Goal: Contribute content: Contribute content

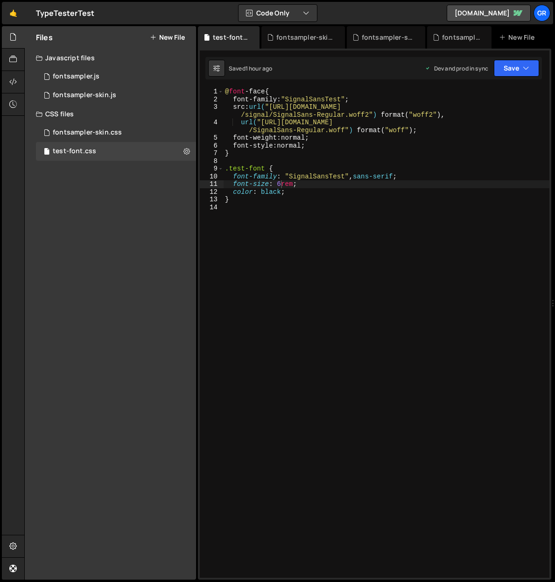
scroll to position [0, 4]
click at [152, 40] on icon at bounding box center [153, 37] width 7 height 7
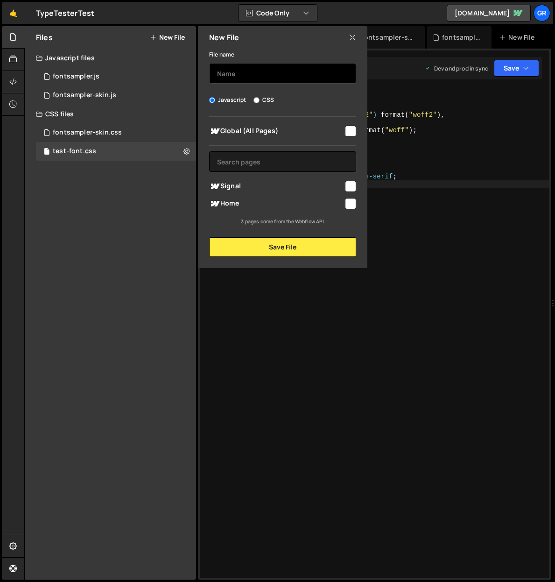
click at [236, 70] on input "text" at bounding box center [282, 73] width 147 height 21
type input "page-signal"
click at [348, 186] on input "checkbox" at bounding box center [350, 186] width 11 height 11
checkbox input "true"
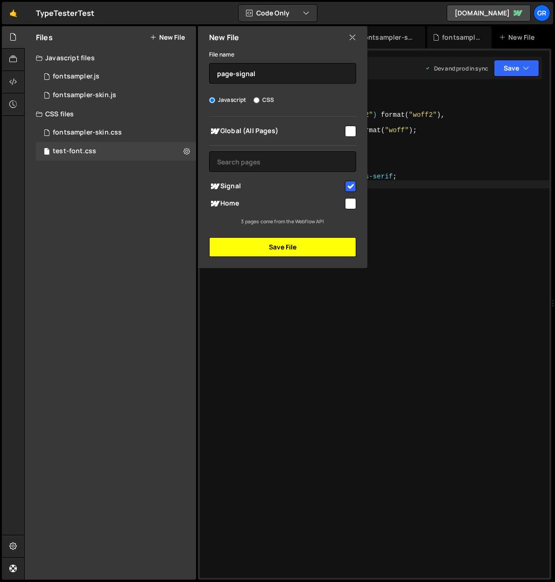
click at [296, 245] on button "Save File" at bounding box center [282, 247] width 147 height 20
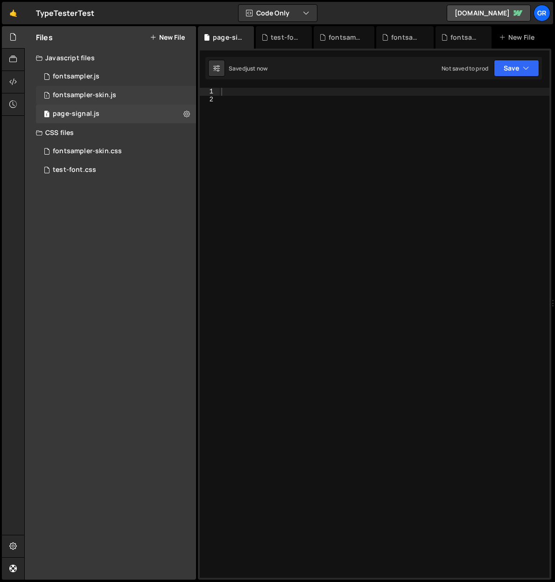
click at [49, 96] on span "1" at bounding box center [47, 95] width 6 height 7
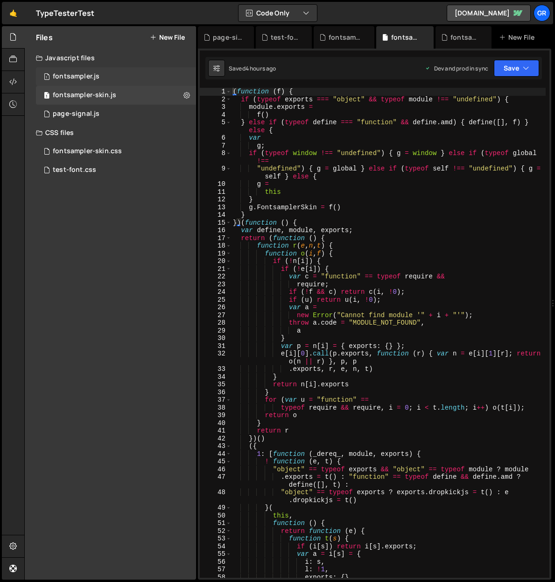
click at [48, 76] on span "1" at bounding box center [47, 77] width 6 height 7
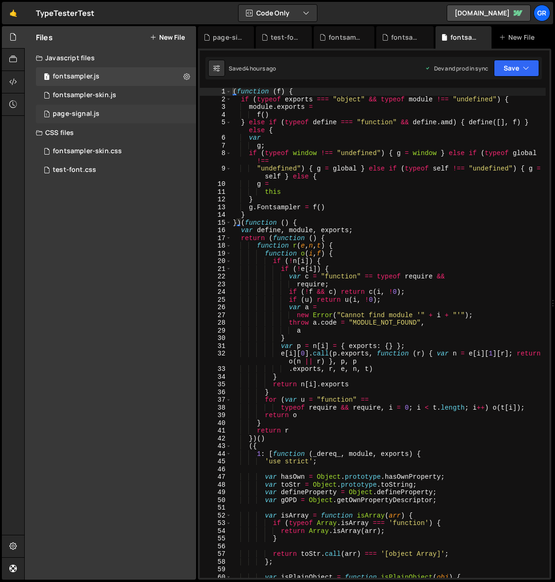
click at [51, 112] on div "1 page-signal.js 0" at bounding box center [116, 114] width 160 height 19
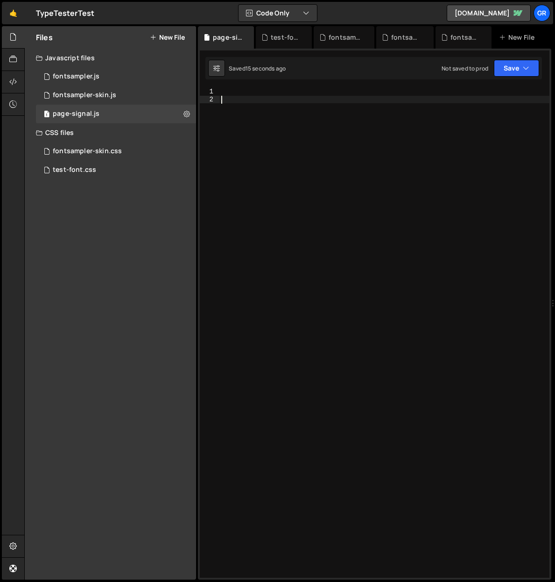
click at [229, 100] on div at bounding box center [384, 340] width 330 height 505
click at [230, 92] on div at bounding box center [384, 340] width 330 height 505
click at [226, 91] on div at bounding box center [384, 340] width 330 height 505
paste textarea "})();"
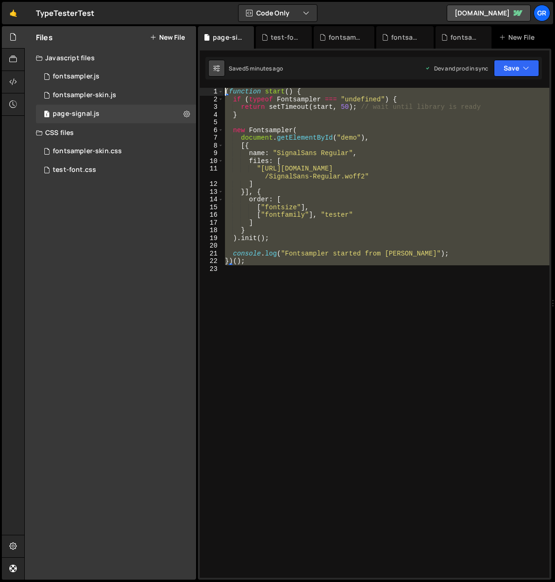
drag, startPoint x: 271, startPoint y: 268, endPoint x: 217, endPoint y: 75, distance: 200.8
click at [217, 75] on div "Debug Explain Copy page-signal.js test-font.css fontsampler-skin.css fontsample…" at bounding box center [374, 303] width 353 height 554
paste textarea "sampler.init();"
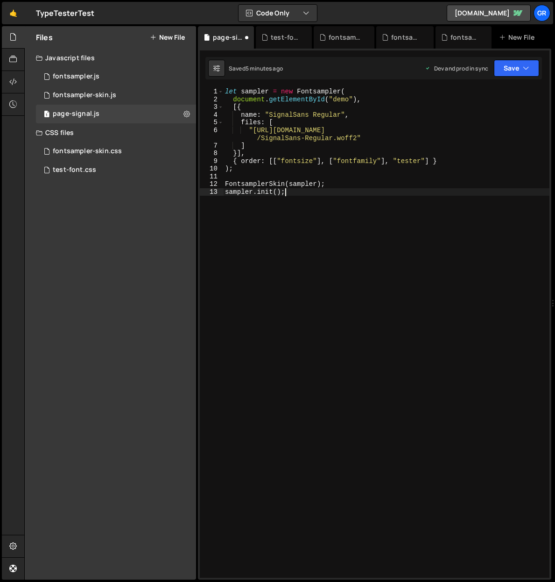
type textarea "})();"
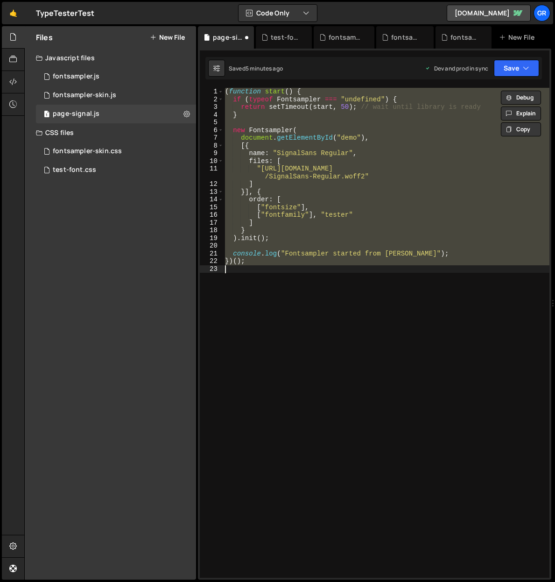
click at [281, 125] on div "( function start ( ) { if ( typeof Fontsampler === "undefined" ) { return setTi…" at bounding box center [386, 333] width 326 height 490
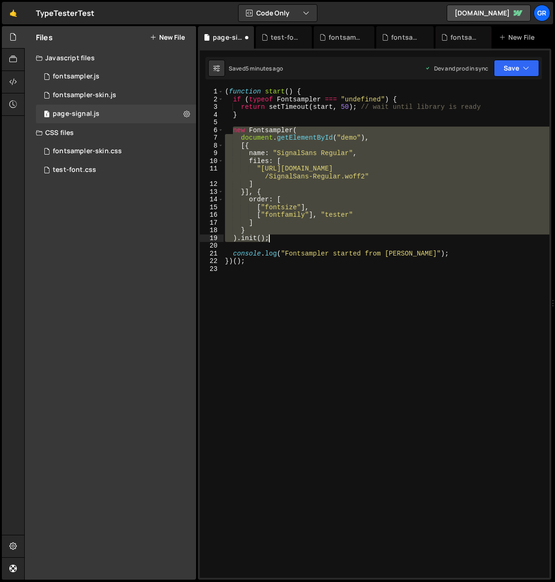
drag, startPoint x: 233, startPoint y: 129, endPoint x: 320, endPoint y: 240, distance: 141.4
click at [320, 240] on div "( function start ( ) { if ( typeof Fontsampler === "undefined" ) { return setTi…" at bounding box center [386, 340] width 326 height 505
paste textarea "sampler"
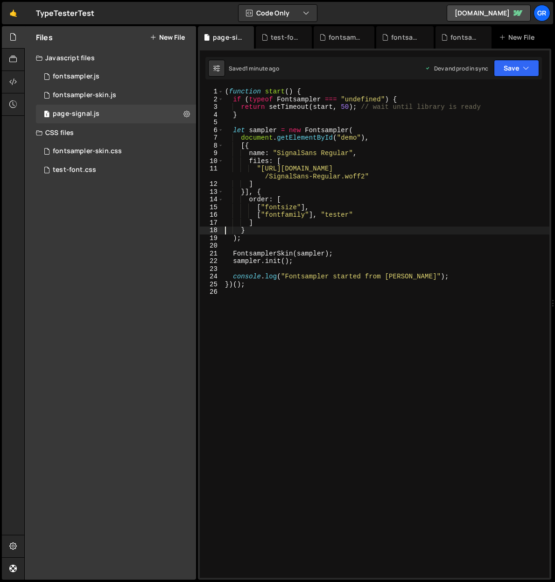
click at [302, 208] on div "( function start ( ) { if ( typeof Fontsampler === "undefined" ) { return setTi…" at bounding box center [386, 340] width 326 height 505
paste textarea ""lineheight", "letterspacing""
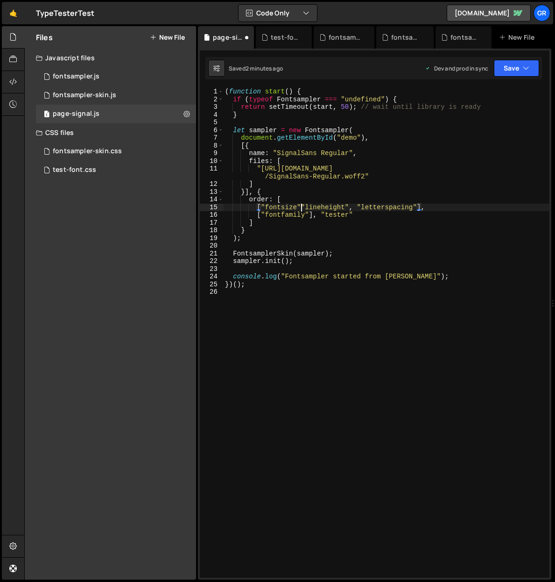
click at [301, 206] on div "( function start ( ) { if ( typeof Fontsampler === "undefined" ) { return setTi…" at bounding box center [386, 340] width 326 height 505
click at [310, 208] on div "( function start ( ) { if ( typeof Fontsampler === "undefined" ) { return setTi…" at bounding box center [386, 340] width 326 height 505
drag, startPoint x: 302, startPoint y: 207, endPoint x: 424, endPoint y: 204, distance: 122.8
click at [424, 204] on div "( function start ( ) { if ( typeof Fontsampler === "undefined" ) { return setTi…" at bounding box center [386, 340] width 326 height 505
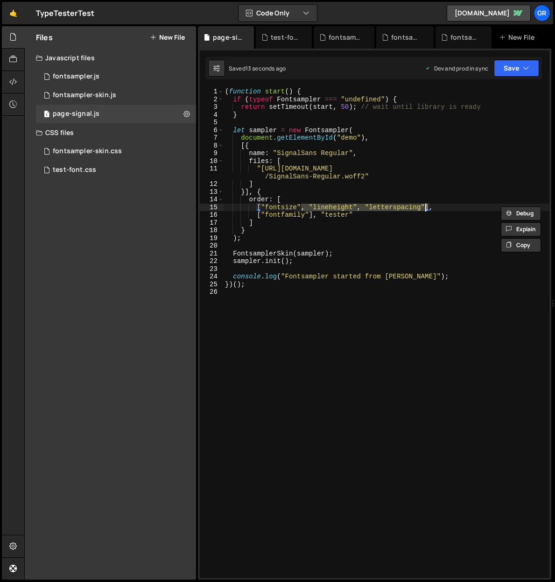
scroll to position [0, 5]
click at [309, 205] on div "( function start ( ) { if ( typeof Fontsampler === "undefined" ) { return setTi…" at bounding box center [386, 340] width 326 height 505
click at [301, 205] on div "( function start ( ) { if ( typeof Fontsampler === "undefined" ) { return setTi…" at bounding box center [386, 340] width 326 height 505
paste textarea ""lineheight","
click at [301, 207] on div "( function start ( ) { if ( typeof Fontsampler === "undefined" ) { return setTi…" at bounding box center [386, 340] width 326 height 505
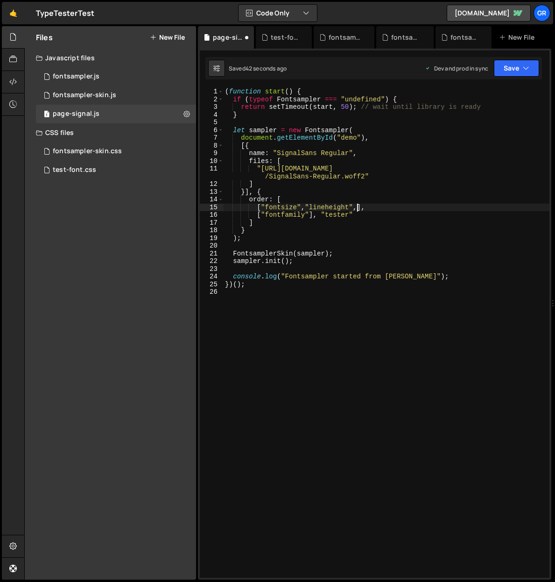
drag, startPoint x: 356, startPoint y: 207, endPoint x: 362, endPoint y: 203, distance: 7.8
click at [356, 207] on div "( function start ( ) { if ( typeof Fontsampler === "undefined" ) { return setTi…" at bounding box center [386, 340] width 326 height 505
click at [358, 206] on div "( function start ( ) { if ( typeof Fontsampler === "undefined" ) { return setTi…" at bounding box center [386, 340] width 326 height 505
click at [246, 192] on div "( function start ( ) { if ( typeof Fontsampler === "undefined" ) { return setTi…" at bounding box center [386, 340] width 326 height 505
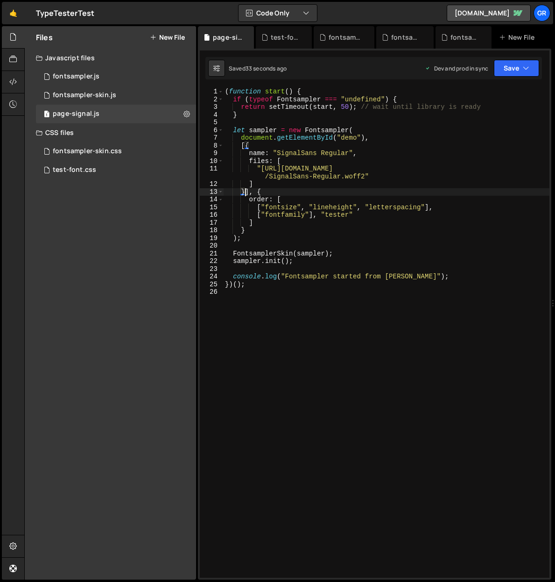
scroll to position [0, 2]
click at [259, 183] on div "( function start ( ) { if ( typeof Fontsampler === "undefined" ) { return setTi…" at bounding box center [386, 340] width 326 height 505
click at [255, 167] on div "( function start ( ) { if ( typeof Fontsampler === "undefined" ) { return setTi…" at bounding box center [386, 340] width 326 height 505
click at [257, 168] on div "( function start ( ) { if ( typeof Fontsampler === "undefined" ) { return setTi…" at bounding box center [386, 340] width 326 height 505
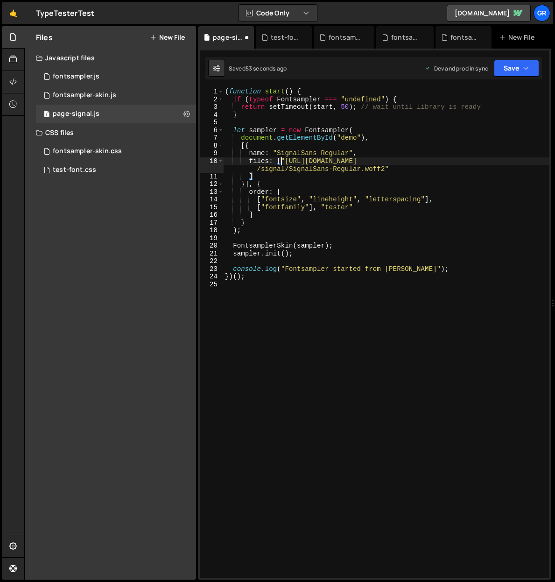
click at [248, 176] on div "( function start ( ) { if ( typeof Fontsampler === "undefined" ) { return setTi…" at bounding box center [386, 340] width 326 height 505
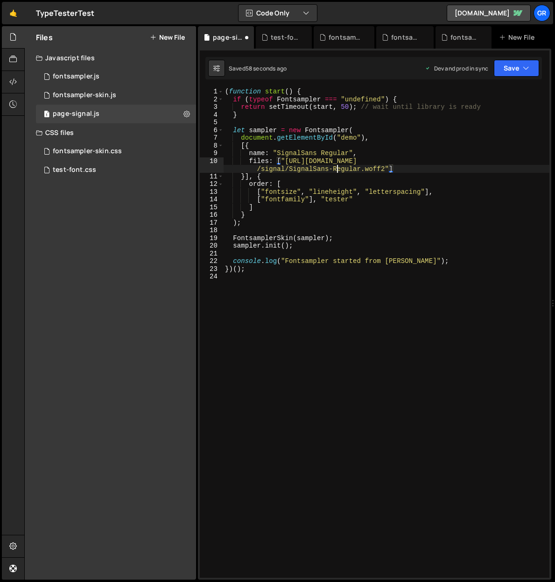
click at [338, 167] on div "( function start ( ) { if ( typeof Fontsampler === "undefined" ) { return setTi…" at bounding box center [386, 340] width 326 height 505
click at [372, 153] on div "( function start ( ) { if ( typeof Fontsampler === "undefined" ) { return setTi…" at bounding box center [386, 340] width 326 height 505
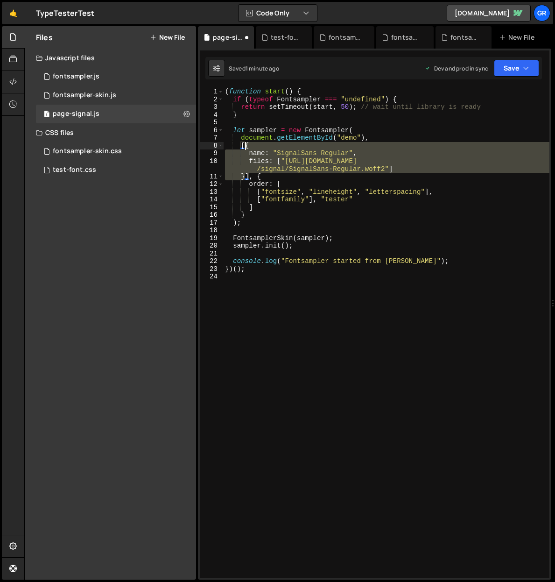
drag, startPoint x: 246, startPoint y: 176, endPoint x: 246, endPoint y: 145, distance: 30.8
click at [246, 145] on div "( function start ( ) { if ( typeof Fontsampler === "undefined" ) { return setTi…" at bounding box center [386, 340] width 326 height 505
click at [247, 147] on div "( function start ( ) { if ( typeof Fontsampler === "undefined" ) { return setTi…" at bounding box center [386, 333] width 326 height 490
drag, startPoint x: 246, startPoint y: 145, endPoint x: 393, endPoint y: 169, distance: 148.9
click at [393, 169] on div "( function start ( ) { if ( typeof Fontsampler === "undefined" ) { return setTi…" at bounding box center [386, 340] width 326 height 505
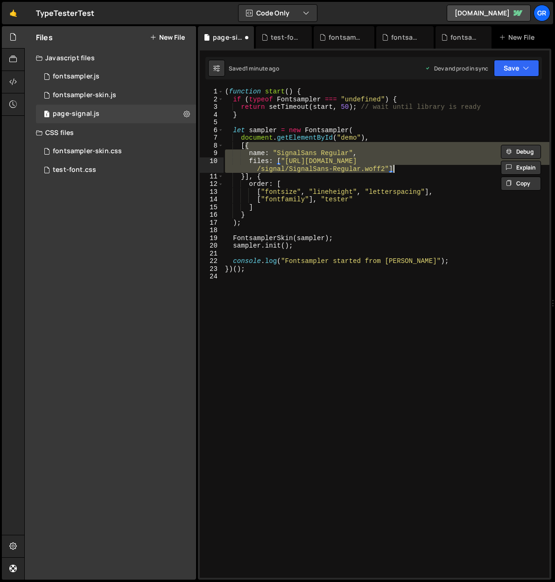
click at [263, 151] on div "( function start ( ) { if ( typeof Fontsampler === "undefined" ) { return setTi…" at bounding box center [386, 333] width 326 height 490
drag, startPoint x: 245, startPoint y: 145, endPoint x: 246, endPoint y: 174, distance: 29.0
click at [246, 174] on div "( function start ( ) { if ( typeof Fontsampler === "undefined" ) { return setTi…" at bounding box center [386, 340] width 326 height 505
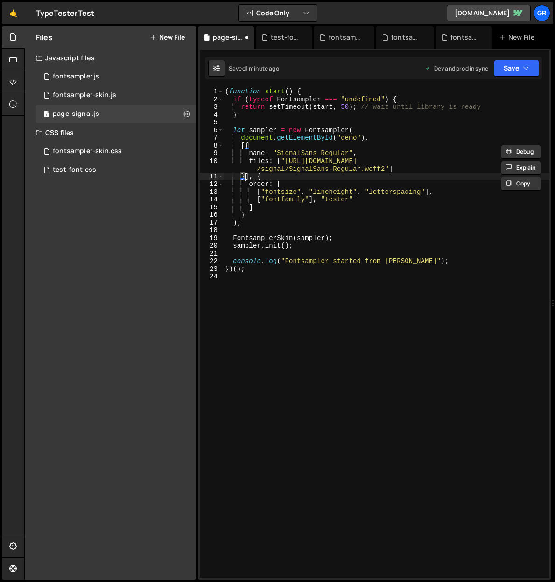
scroll to position [0, 1]
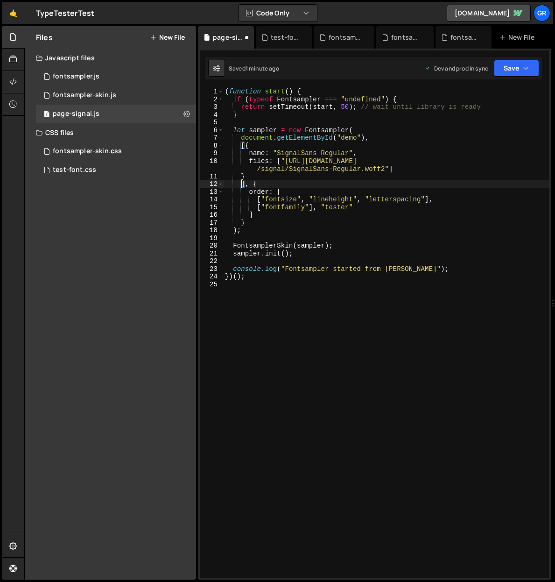
paste textarea "}"
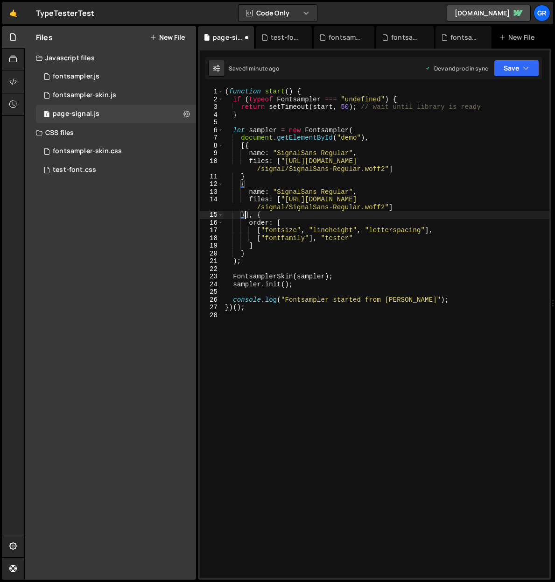
click at [257, 215] on div "( function start ( ) { if ( typeof Fontsampler === "undefined" ) { return setTi…" at bounding box center [386, 340] width 326 height 505
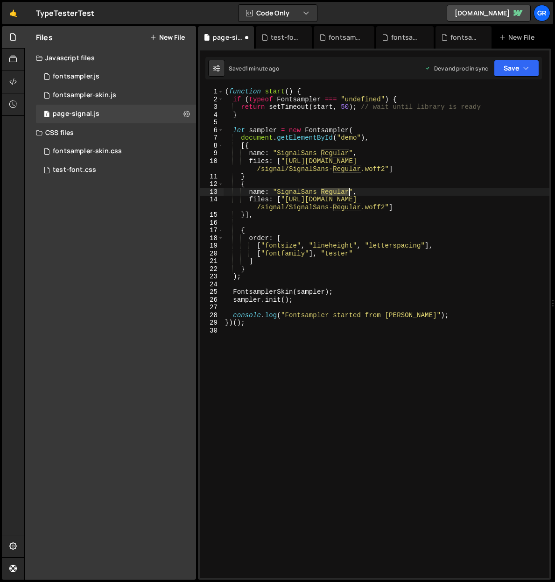
drag, startPoint x: 321, startPoint y: 191, endPoint x: 348, endPoint y: 190, distance: 27.6
click at [348, 190] on div "( function start ( ) { if ( typeof Fontsampler === "undefined" ) { return setTi…" at bounding box center [386, 340] width 326 height 505
drag, startPoint x: 334, startPoint y: 207, endPoint x: 359, endPoint y: 205, distance: 25.7
click at [359, 205] on div "( function start ( ) { if ( typeof Fontsampler === "undefined" ) { return setTi…" at bounding box center [386, 340] width 326 height 505
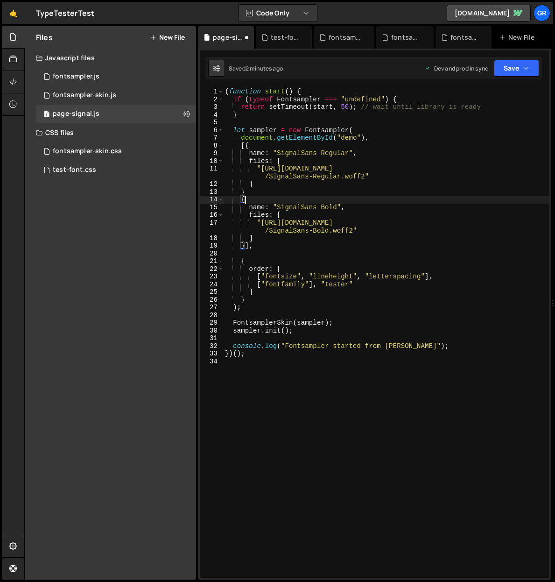
scroll to position [0, 1]
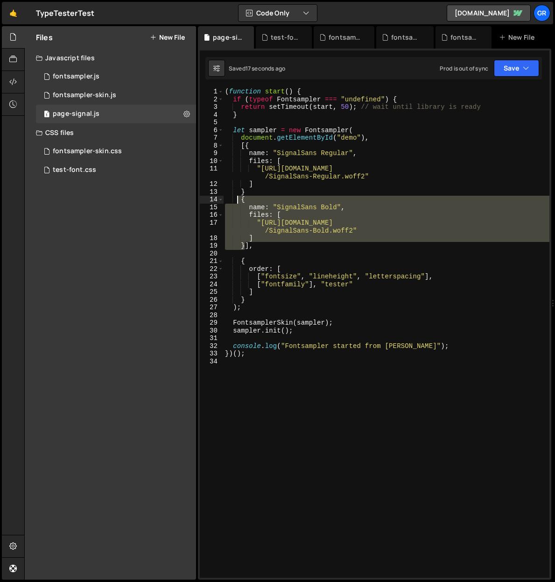
drag, startPoint x: 246, startPoint y: 246, endPoint x: 236, endPoint y: 201, distance: 46.3
click at [236, 201] on div "( function start ( ) { if ( typeof Fontsampler === "undefined" ) { return setTi…" at bounding box center [386, 340] width 326 height 505
type textarea "],"
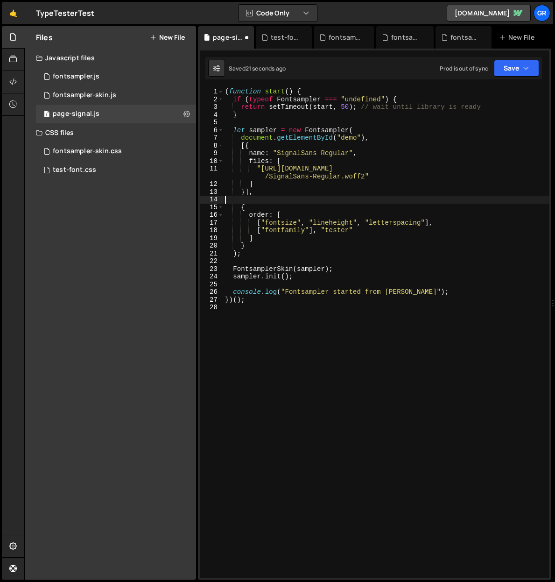
scroll to position [0, 0]
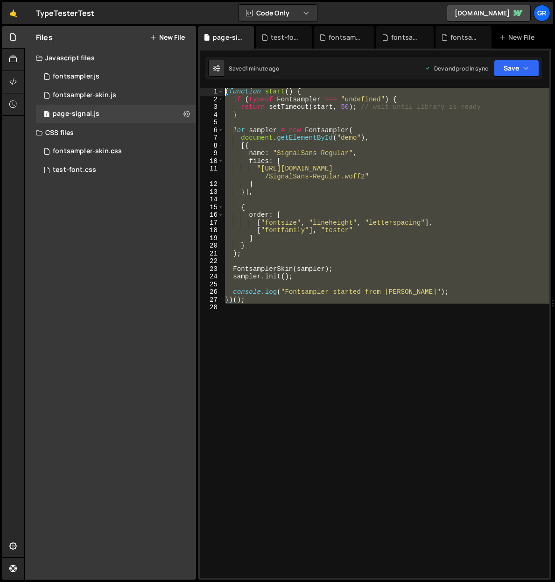
drag, startPoint x: 251, startPoint y: 308, endPoint x: 215, endPoint y: 89, distance: 222.3
click at [212, 86] on div "1 2 3 4 5 6 7 8 9 10 11 12 13 14 15 16 17 18 19 20 21 22 23 24 25 26 27 28 29 3…" at bounding box center [374, 314] width 353 height 531
type textarea "(function start() { if (typeof Fontsampler === "undefined") {"
click at [331, 354] on div "( function start ( ) { if ( typeof Fontsampler === "undefined" ) { return setTi…" at bounding box center [386, 333] width 326 height 490
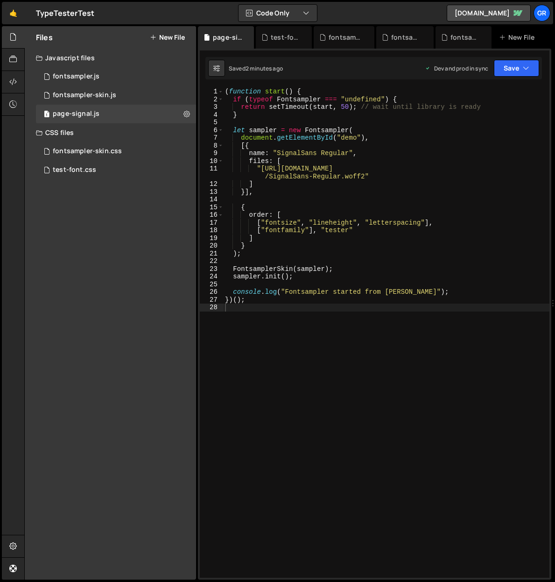
click at [154, 37] on icon at bounding box center [153, 37] width 7 height 7
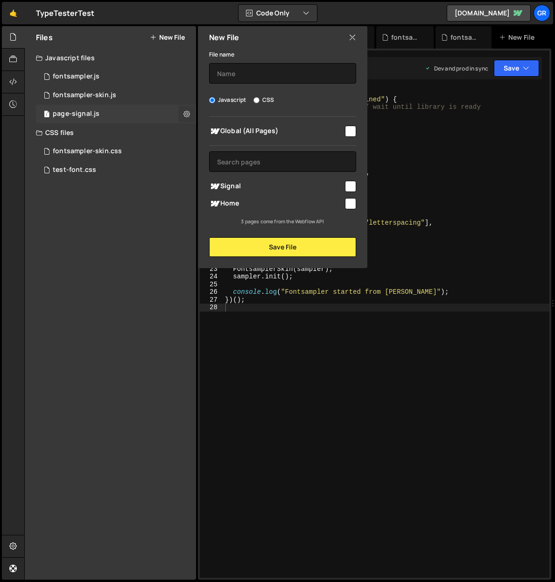
click at [187, 112] on icon at bounding box center [186, 113] width 7 height 9
type input "page-signal"
radio input "true"
checkbox input "true"
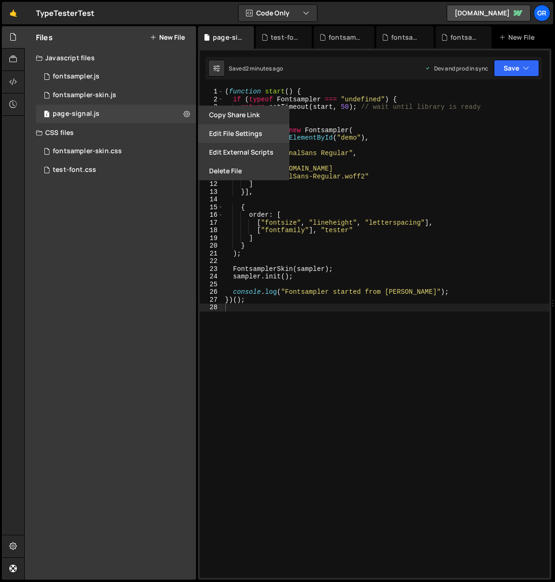
click at [242, 129] on button "Edit File Settings" at bounding box center [243, 133] width 91 height 19
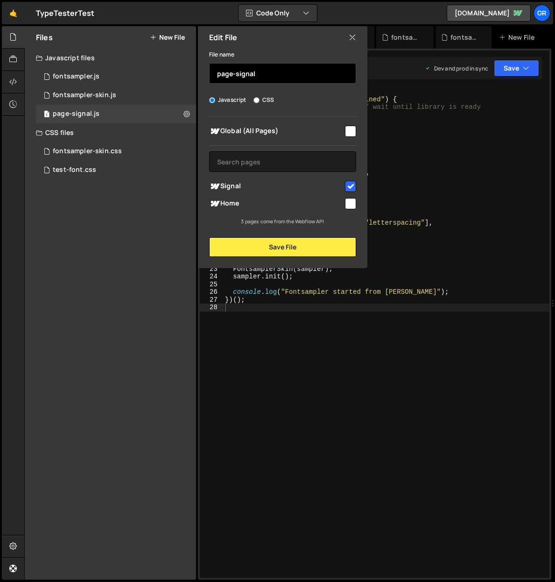
click at [268, 74] on input "page-signal" at bounding box center [282, 73] width 147 height 21
type input "page-signal-basic"
click at [350, 188] on input "checkbox" at bounding box center [350, 186] width 11 height 11
checkbox input "false"
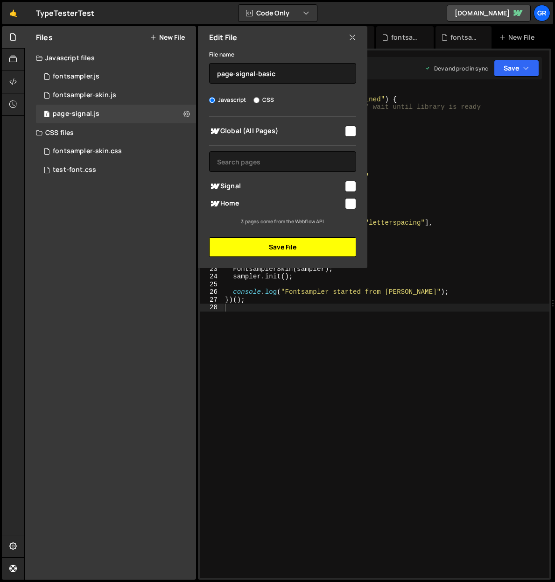
click at [298, 246] on button "Save File" at bounding box center [282, 247] width 147 height 20
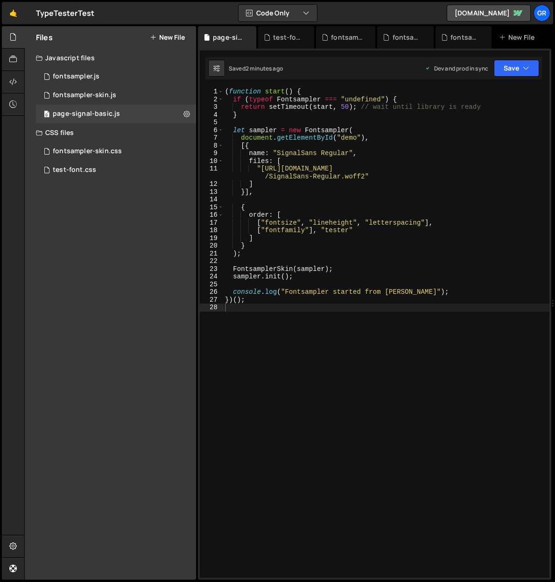
click at [168, 32] on div "Files New File" at bounding box center [110, 37] width 171 height 22
click at [170, 36] on button "New File" at bounding box center [167, 37] width 35 height 7
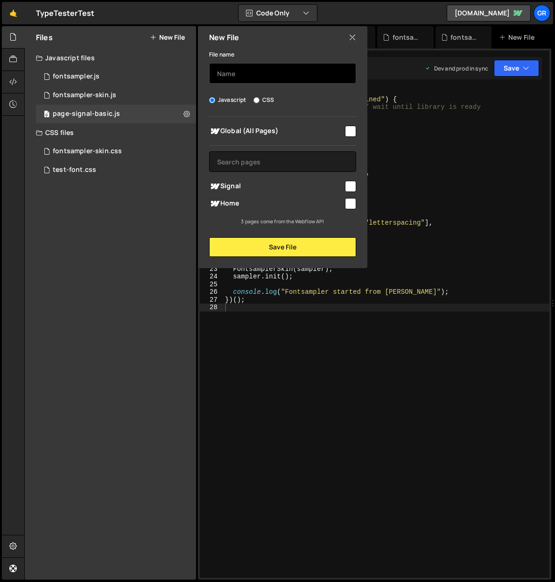
click at [236, 69] on input "text" at bounding box center [282, 73] width 147 height 21
type input "page-signal"
click at [347, 185] on input "checkbox" at bounding box center [350, 186] width 11 height 11
checkbox input "true"
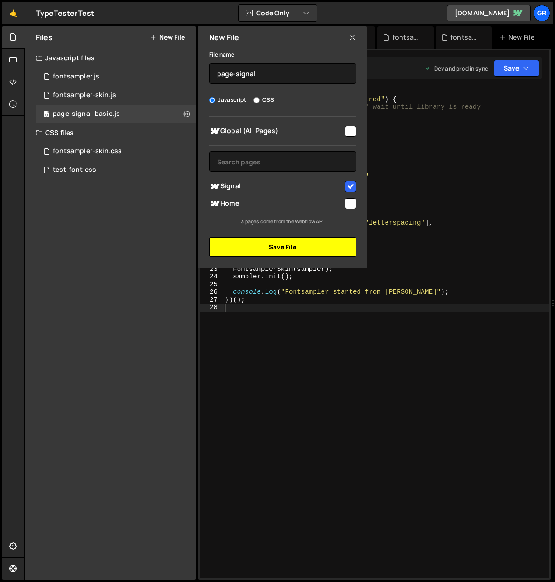
click at [302, 242] on button "Save File" at bounding box center [282, 247] width 147 height 20
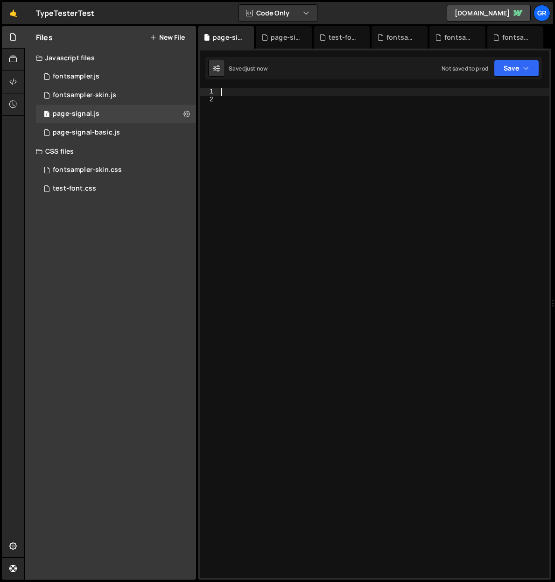
click at [242, 92] on div at bounding box center [384, 340] width 330 height 505
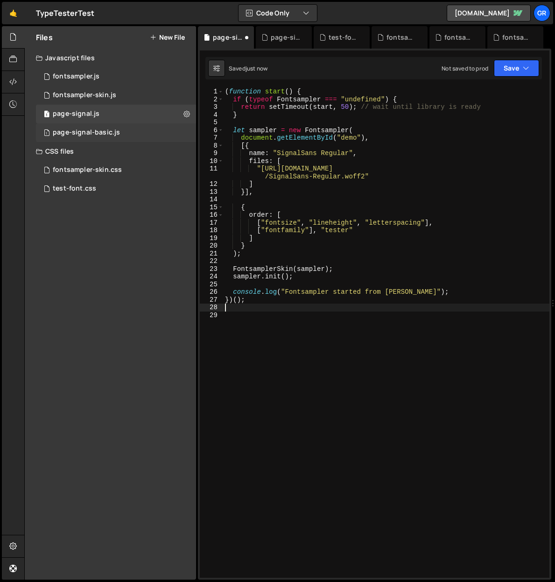
click at [100, 133] on div "page-signal-basic.js" at bounding box center [86, 132] width 67 height 8
click at [104, 116] on div "1 page-signal.js 0" at bounding box center [116, 114] width 160 height 19
click at [101, 128] on div "page-signal-basic.js" at bounding box center [86, 132] width 67 height 8
click at [101, 117] on div "1 page-signal.js 0" at bounding box center [116, 114] width 160 height 19
click at [407, 189] on div "( function start ( ) { if ( typeof Fontsampler === "undefined" ) { return setTi…" at bounding box center [386, 340] width 326 height 505
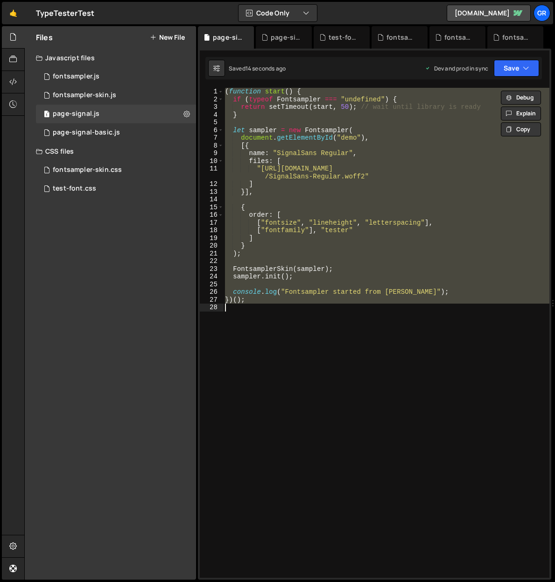
paste textarea
type textarea "})();"
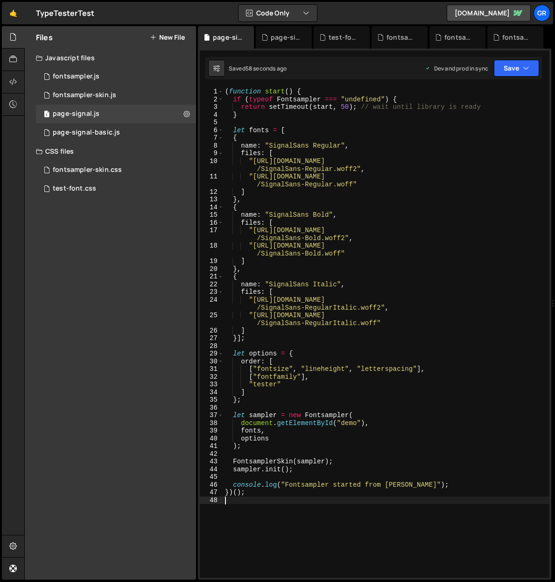
click at [301, 353] on div "( function start ( ) { if ( typeof Fontsampler === "undefined" ) { return setTi…" at bounding box center [386, 340] width 326 height 505
type textarea "let options = {"
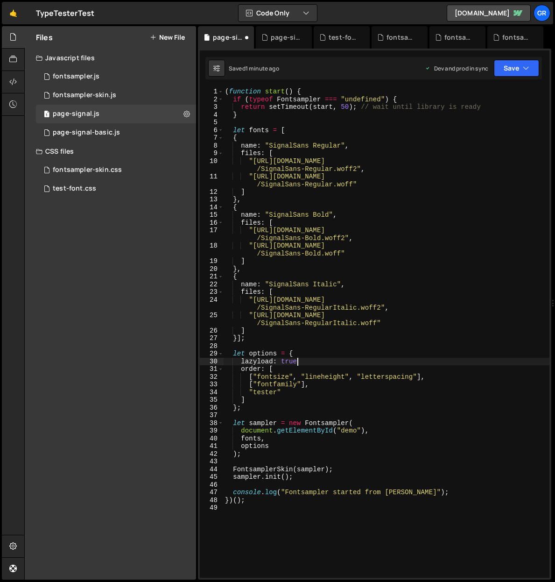
scroll to position [0, 5]
click at [255, 397] on div "( function start ( ) { if ( typeof Fontsampler === "undefined" ) { return setTi…" at bounding box center [386, 340] width 326 height 505
type textarea "]"
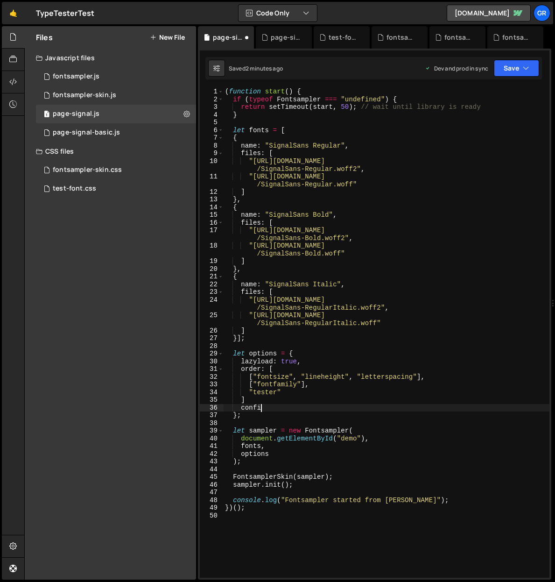
scroll to position [0, 2]
type textarea "config: {}"
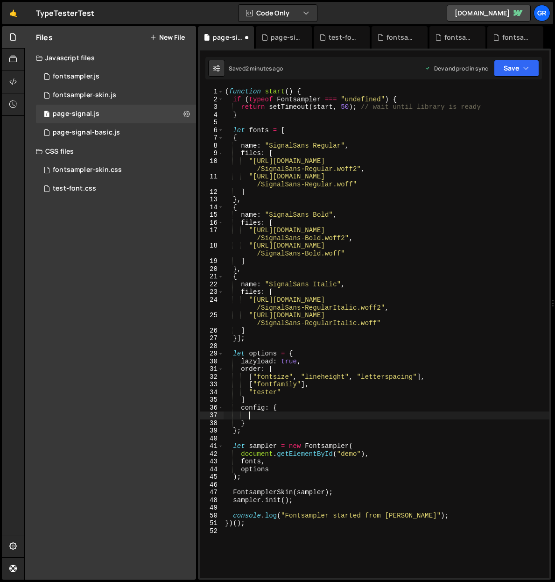
scroll to position [0, 1]
type textarea "config: {"
type textarea "fontsize: {}"
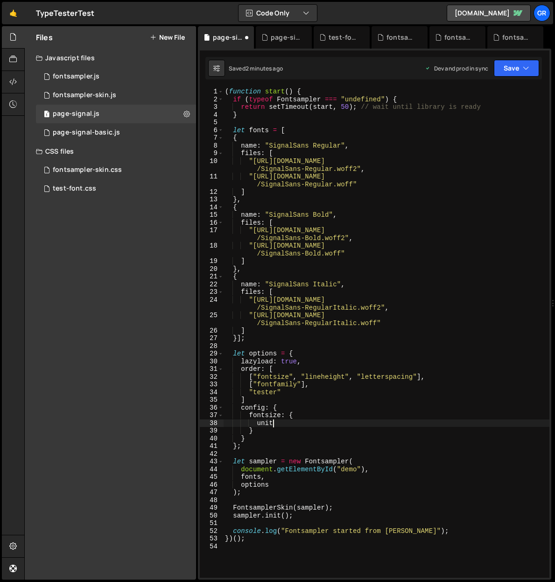
scroll to position [0, 3]
type textarea "unit: "rem""
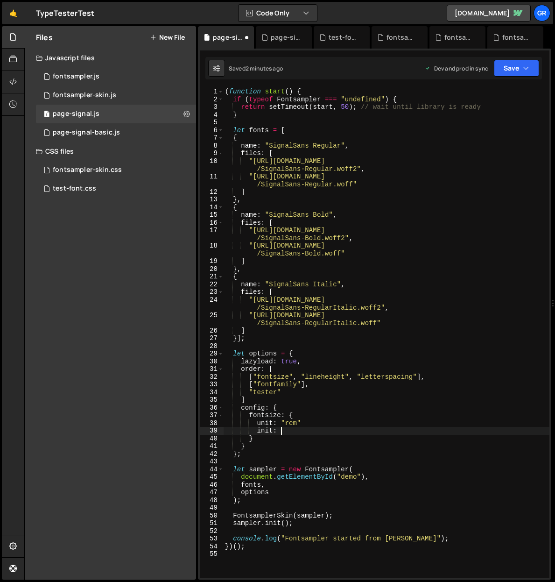
scroll to position [0, 4]
type textarea "init: 2,"
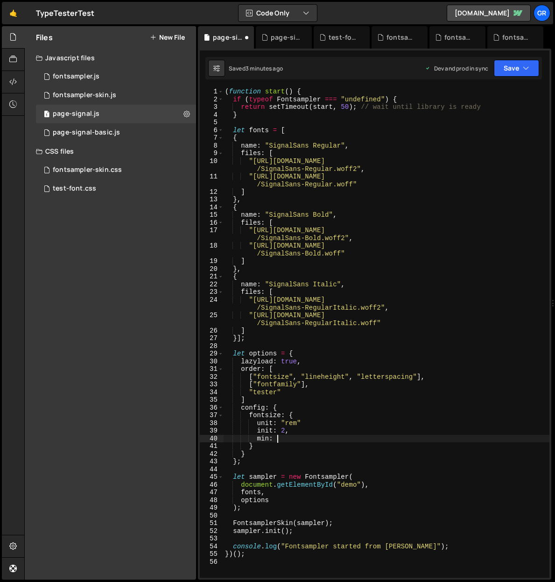
scroll to position [0, 3]
type textarea "min: 0.5,"
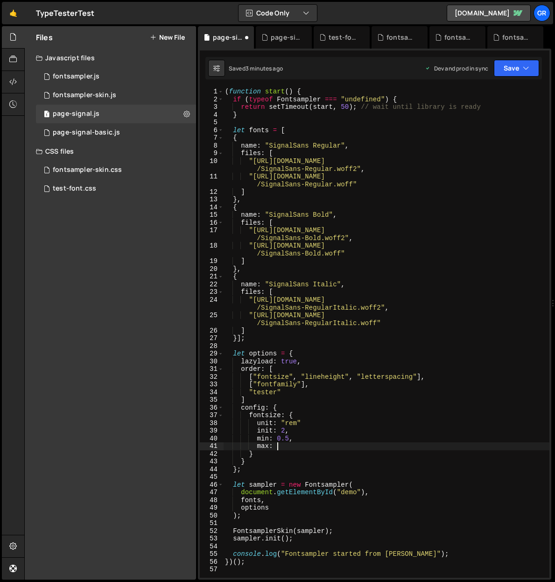
scroll to position [0, 3]
type textarea "max: 8,"
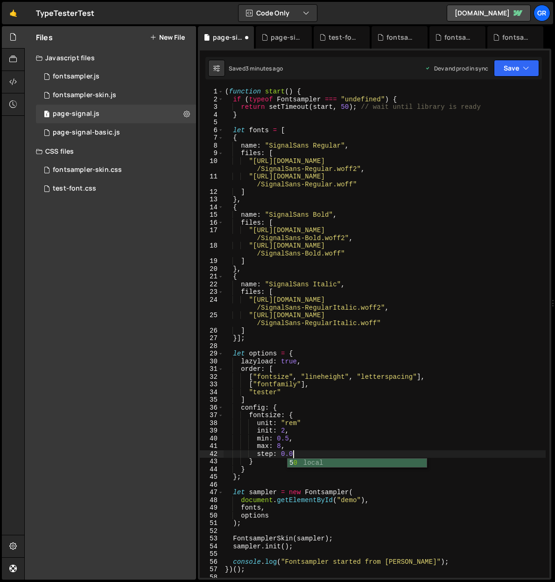
scroll to position [0, 4]
type textarea "step: 0.05,"
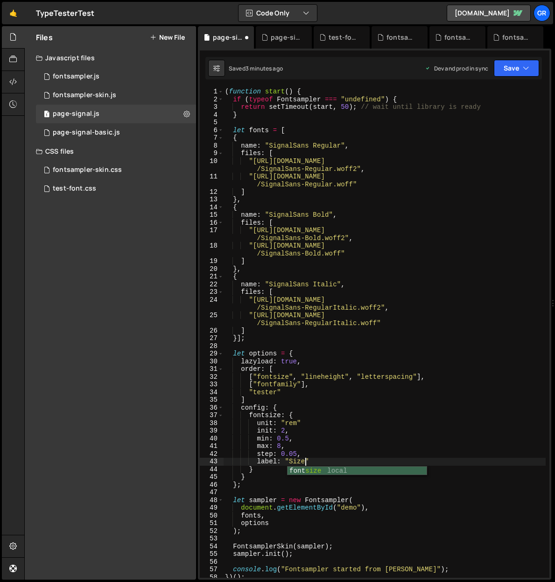
scroll to position [0, 5]
click at [303, 358] on div "( function start ( ) { if ( typeof Fontsampler === "undefined" ) { return setTi…" at bounding box center [384, 340] width 323 height 505
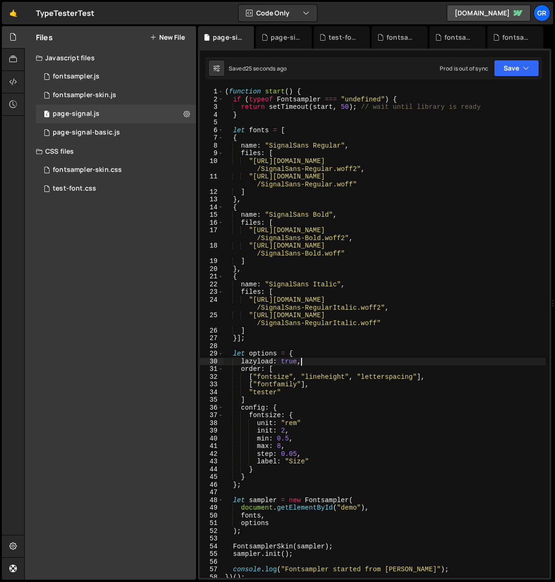
scroll to position [0, 1]
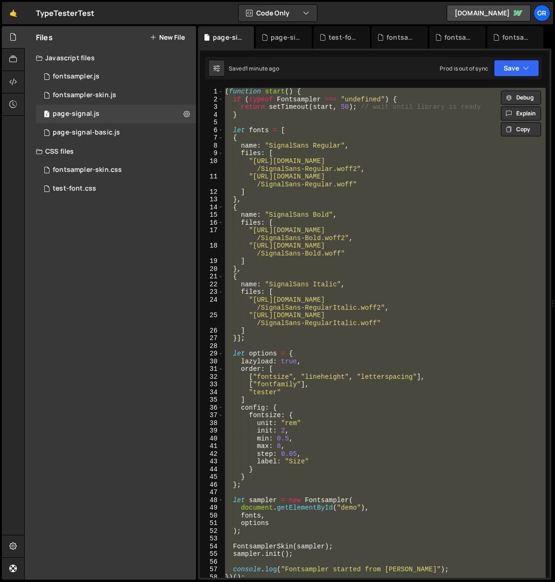
click at [369, 199] on div "( function start ( ) { if ( typeof Fontsampler === "undefined" ) { return setTi…" at bounding box center [384, 333] width 323 height 490
paste textarea
type textarea "})();"
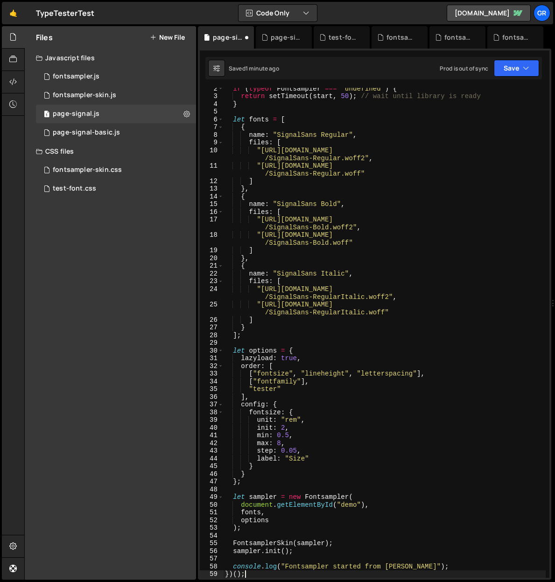
scroll to position [0, 0]
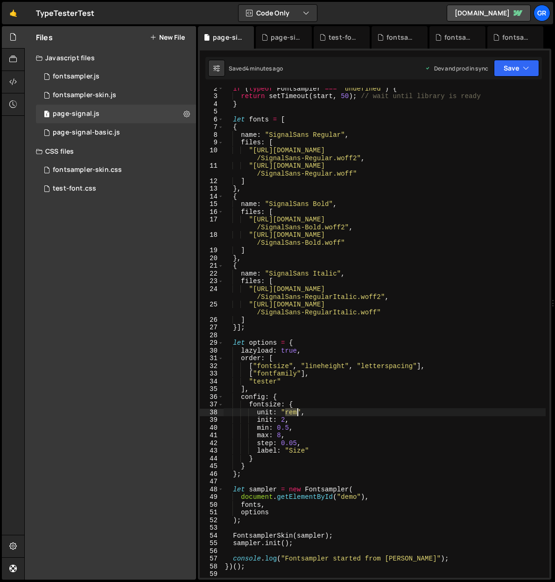
drag, startPoint x: 285, startPoint y: 413, endPoint x: 295, endPoint y: 412, distance: 10.3
click at [295, 412] on div "if ( typeof Fontsampler === "undefined" ) { return setTimeout ( start , 50 ) ; …" at bounding box center [384, 336] width 323 height 505
click at [273, 417] on div "if ( typeof Fontsampler === "undefined" ) { return setTimeout ( start , 50 ) ; …" at bounding box center [384, 336] width 323 height 505
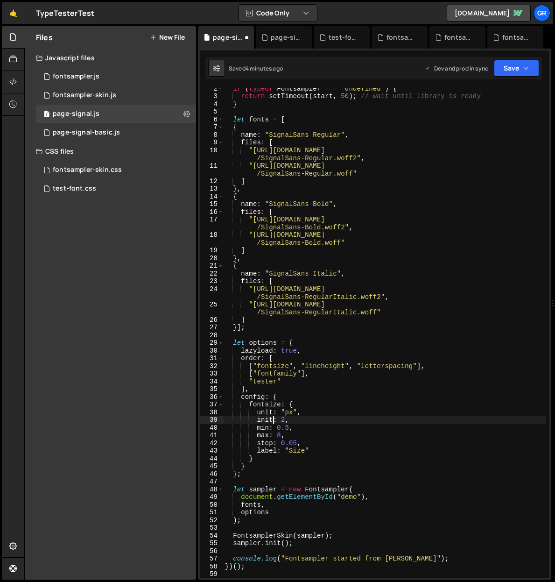
click at [284, 419] on div "if ( typeof Fontsampler === "undefined" ) { return setTimeout ( start , 50 ) ; …" at bounding box center [384, 336] width 323 height 505
click at [265, 424] on div "if ( typeof Fontsampler === "undefined" ) { return setTimeout ( start , 50 ) ; …" at bounding box center [384, 336] width 323 height 505
drag, startPoint x: 277, startPoint y: 428, endPoint x: 289, endPoint y: 425, distance: 11.9
click at [288, 427] on div "if ( typeof Fontsampler === "undefined" ) { return setTimeout ( start , 50 ) ; …" at bounding box center [384, 336] width 323 height 505
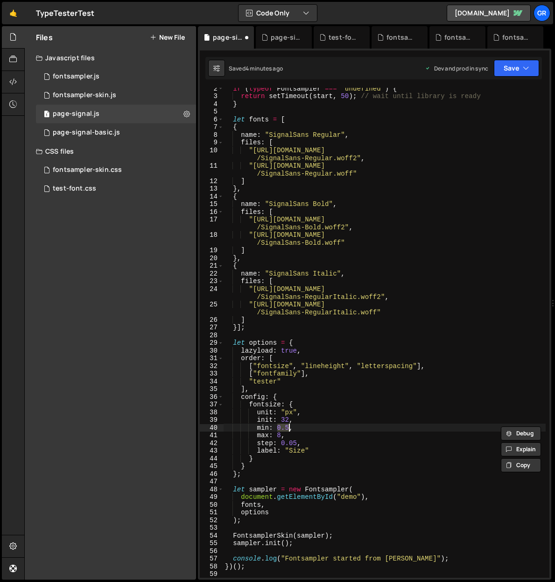
scroll to position [0, 4]
click at [258, 420] on div "if ( typeof Fontsampler === "undefined" ) { return setTimeout ( start , 50 ) ; …" at bounding box center [384, 336] width 323 height 505
drag, startPoint x: 277, startPoint y: 435, endPoint x: 287, endPoint y: 428, distance: 11.7
click at [281, 435] on div "if ( typeof Fontsampler === "undefined" ) { return setTimeout ( start , 50 ) ; …" at bounding box center [384, 336] width 323 height 505
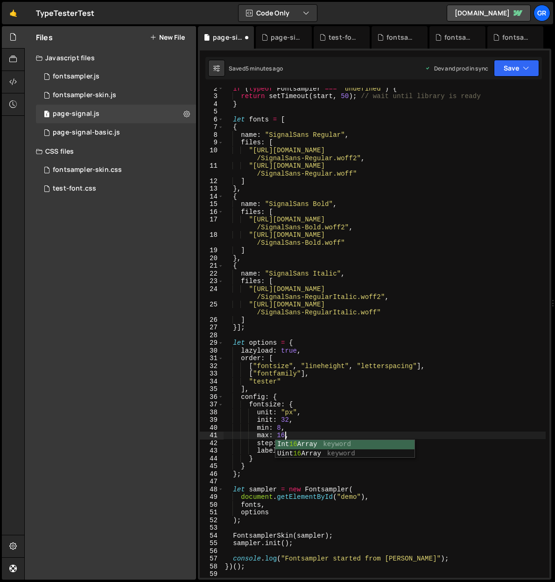
scroll to position [0, 4]
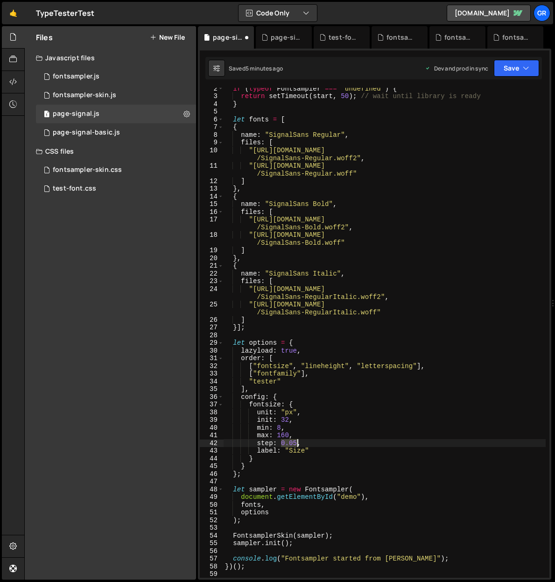
drag, startPoint x: 281, startPoint y: 442, endPoint x: 295, endPoint y: 442, distance: 14.0
click at [295, 442] on div "if ( typeof Fontsampler === "undefined" ) { return setTimeout ( start , 50 ) ; …" at bounding box center [384, 336] width 323 height 505
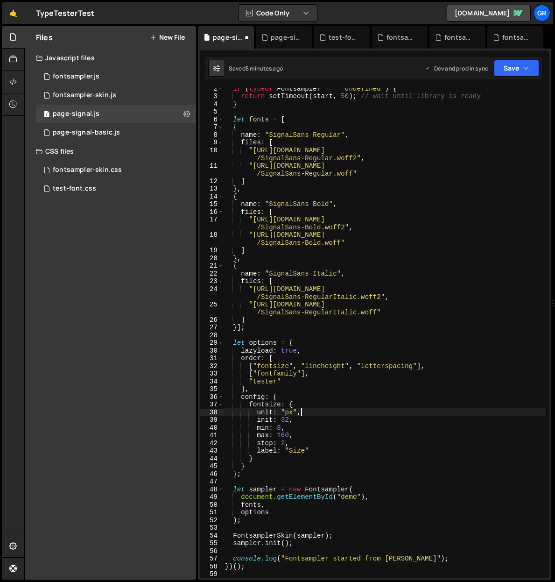
click at [351, 412] on div "if ( typeof Fontsampler === "undefined" ) { return setTimeout ( start , 50 ) ; …" at bounding box center [384, 336] width 323 height 505
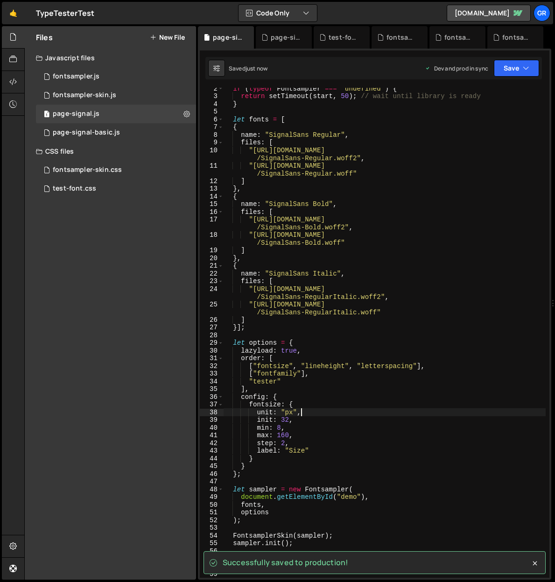
type textarea "unit: "px","
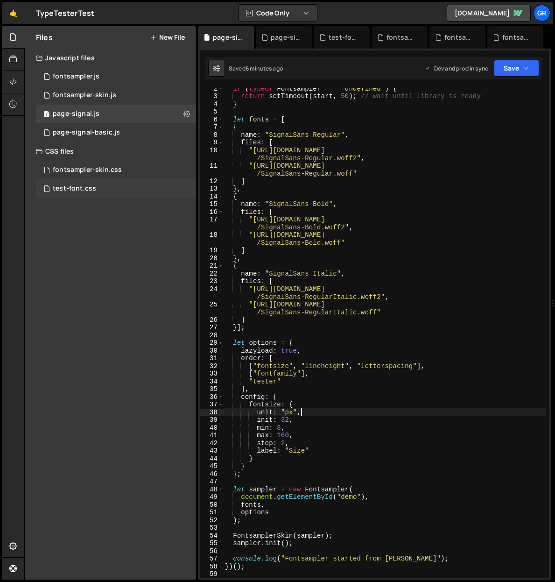
click at [108, 187] on div "test-font.css 0" at bounding box center [116, 188] width 160 height 19
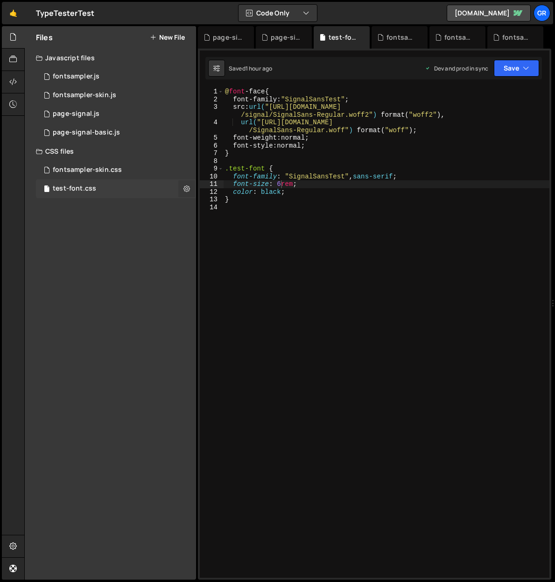
click at [183, 188] on icon at bounding box center [186, 188] width 7 height 9
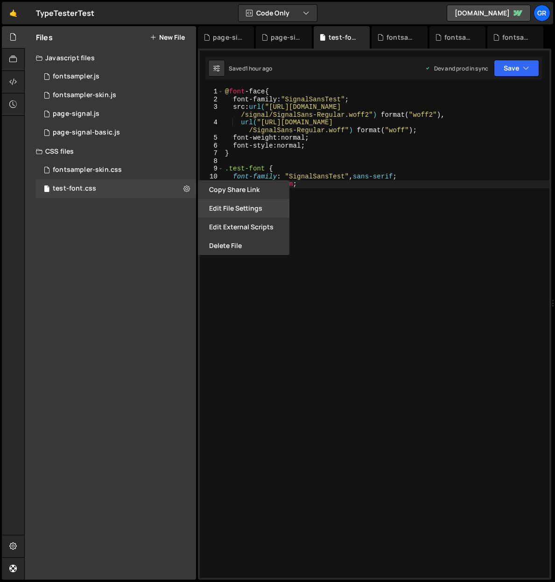
click at [237, 204] on button "Edit File Settings" at bounding box center [243, 208] width 91 height 19
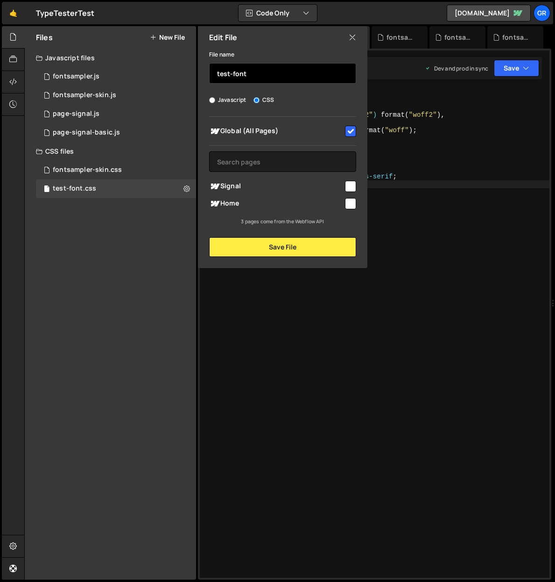
click at [258, 74] on input "test-font" at bounding box center [282, 73] width 147 height 21
drag, startPoint x: 261, startPoint y: 74, endPoint x: 176, endPoint y: 68, distance: 84.7
click at [176, 68] on div "Files New File Javascript files 1 fontsampler.js 0 1 fontsampler-skin.js 0 1 pa…" at bounding box center [110, 302] width 171 height 553
type input "fontsampler-skin-overrides"
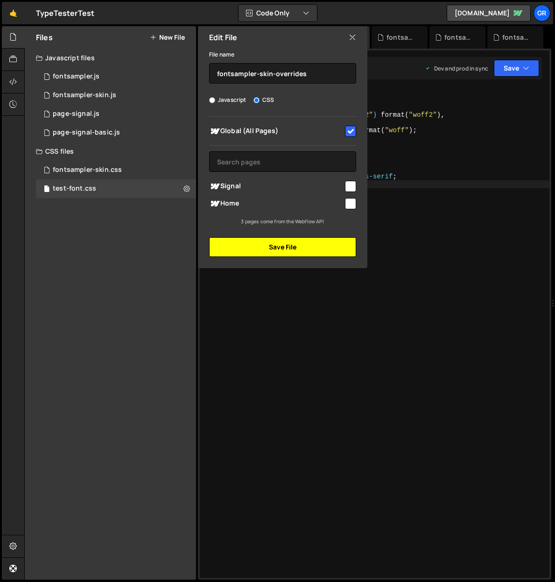
click at [287, 241] on button "Save File" at bounding box center [282, 247] width 147 height 20
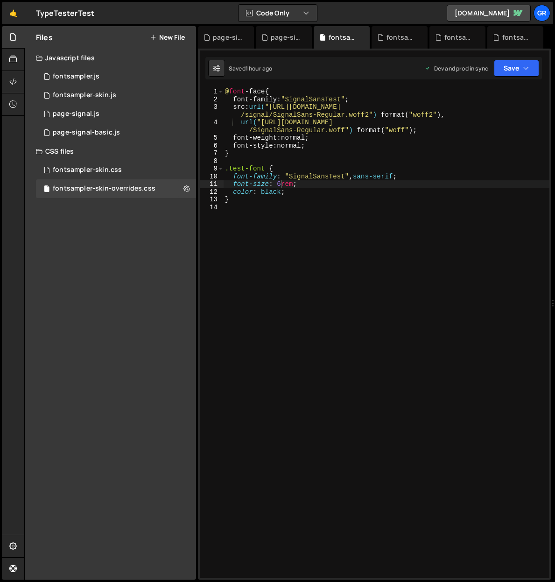
scroll to position [0, 0]
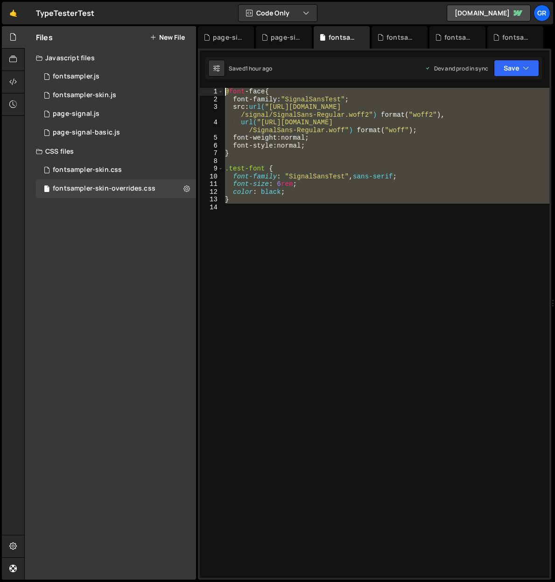
drag, startPoint x: 262, startPoint y: 213, endPoint x: 238, endPoint y: 69, distance: 145.8
click at [238, 69] on div "Debug Explain Copy page-signal.js page-signal-basic.js fontsampler-skin-overrid…" at bounding box center [374, 303] width 353 height 554
type textarea "@font-face { font-family: "SignalSansTest";"
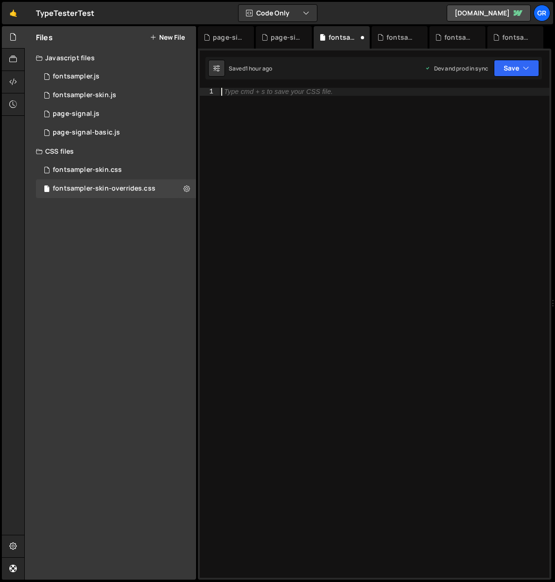
paste textarea "}"
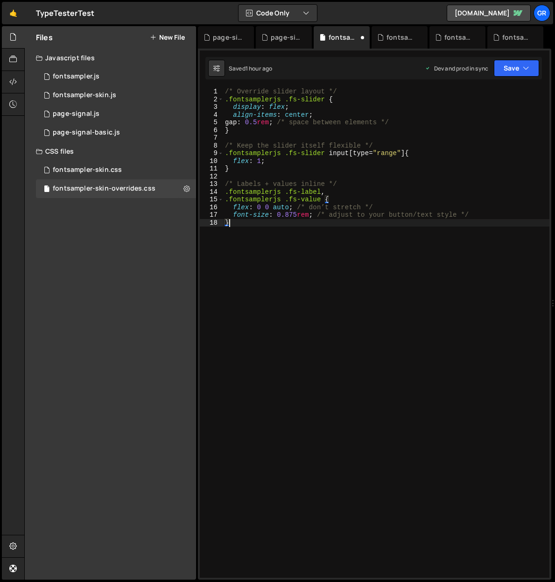
type textarea "/* don’t stretch */"
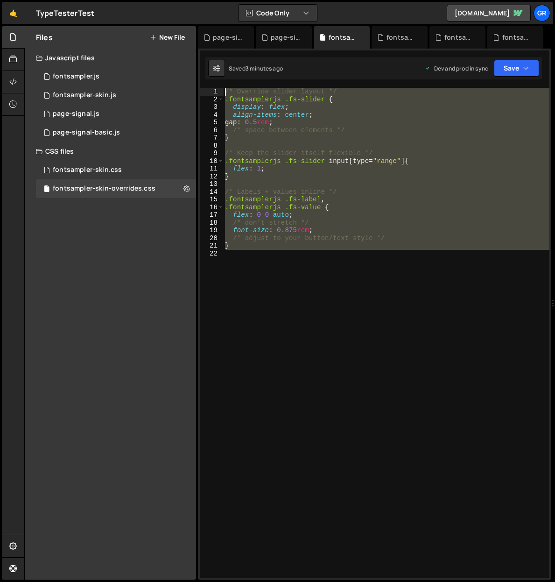
drag, startPoint x: 277, startPoint y: 250, endPoint x: 197, endPoint y: 62, distance: 204.3
click at [198, 62] on div "1 2 3 4 5 6 7 8 9 10 11 12 13 14 15 16 17 18 19 20 21 22 23 24 25 26 27 28 29 3…" at bounding box center [374, 314] width 353 height 531
paste textarea "}"
type textarea "}"
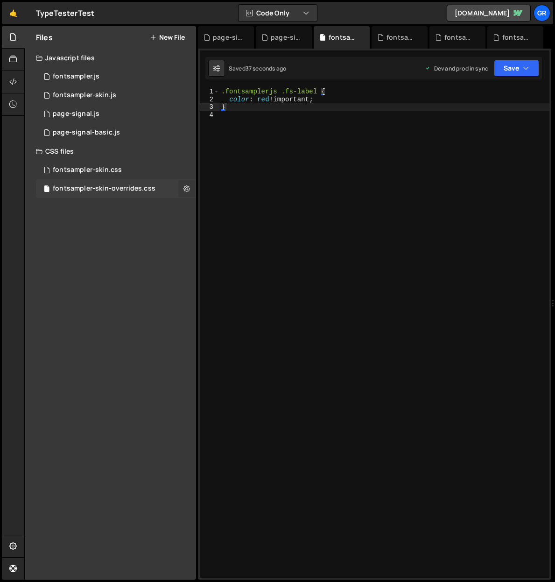
click at [186, 190] on icon at bounding box center [186, 188] width 7 height 9
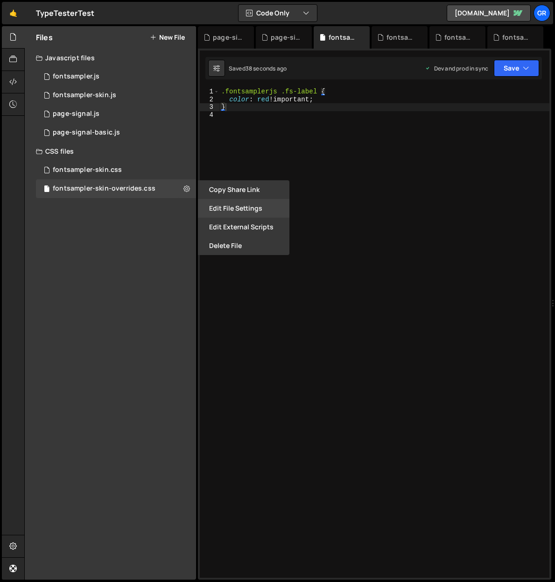
click at [235, 208] on button "Edit File Settings" at bounding box center [243, 208] width 91 height 19
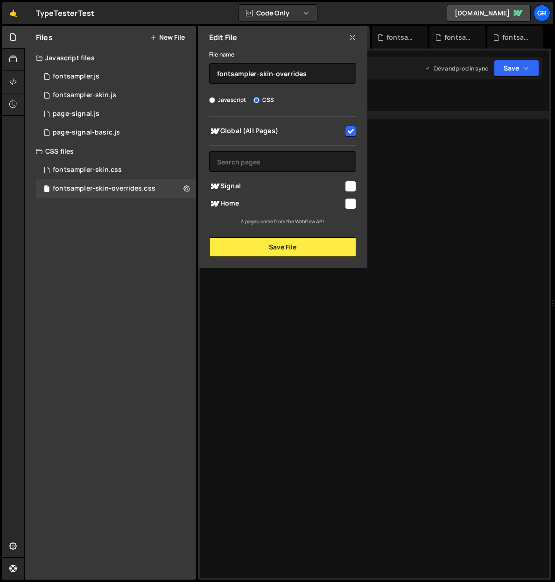
click at [424, 281] on div ".fontsamplerjs .fs-label { color : red !important ; }" at bounding box center [384, 340] width 330 height 505
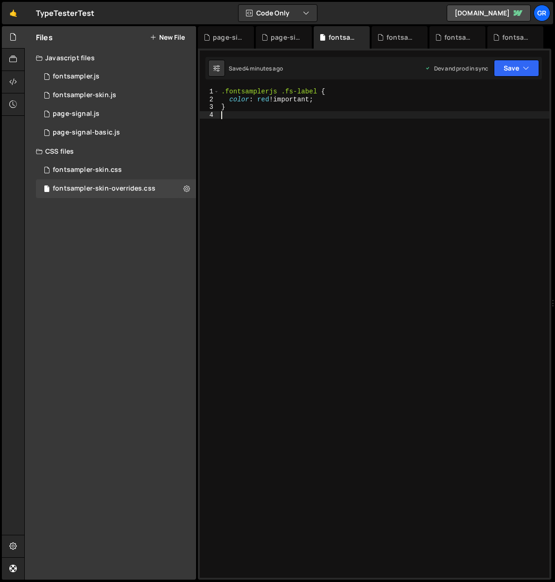
click at [290, 91] on div ".fontsamplerjs .fs-label { color : red !important ; }" at bounding box center [384, 340] width 330 height 505
click at [293, 91] on div ".fontsamplerjs .fs-label { color : red !important ; }" at bounding box center [384, 340] width 330 height 505
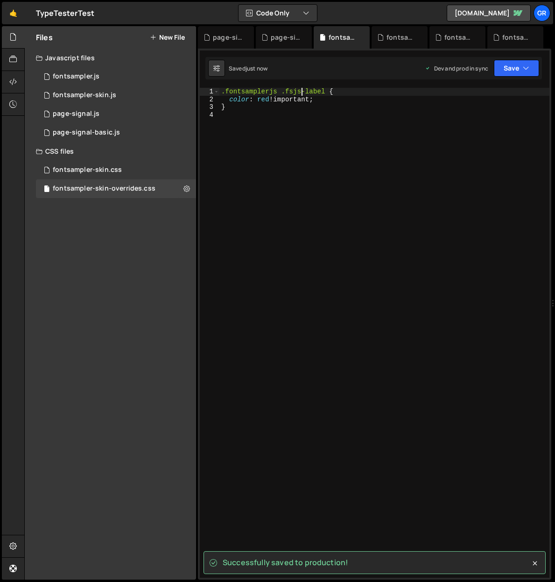
type textarea ".fontsamplerjs .fsjs-label {"
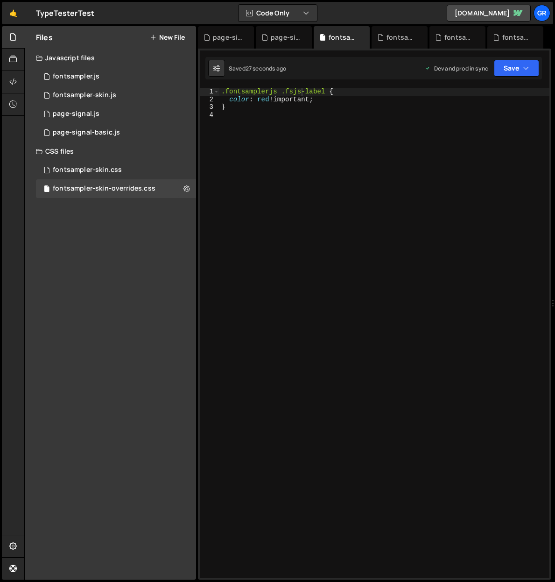
click at [286, 114] on div ".fontsamplerjs .fsjs-label { color : red !important ; }" at bounding box center [384, 340] width 330 height 505
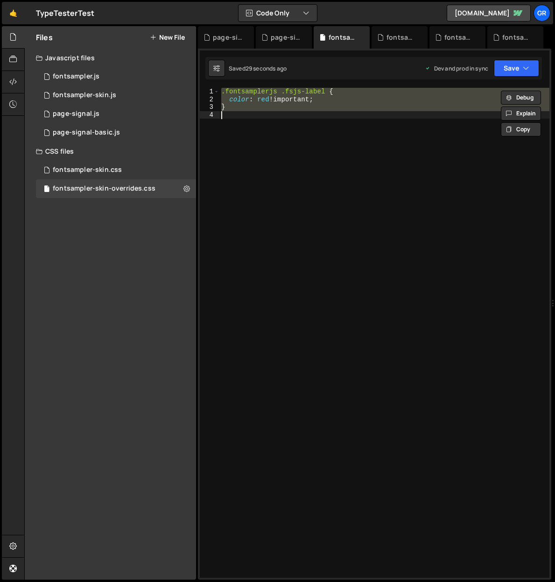
paste textarea
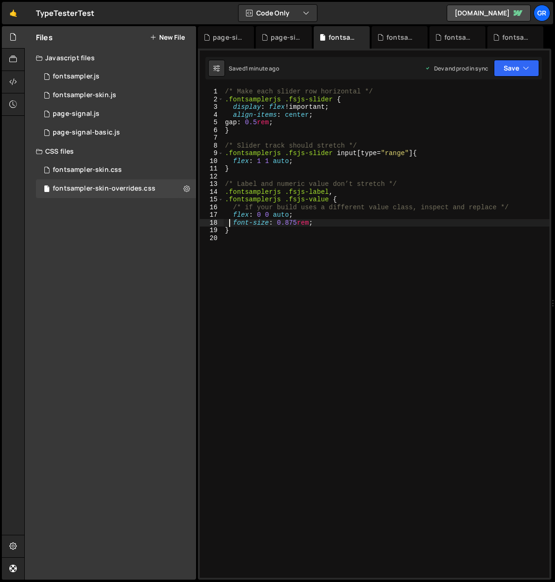
click at [329, 191] on div "/* Make each slider row horizontal */ .fontsamplerjs .fsjs-slider { display : f…" at bounding box center [386, 340] width 326 height 505
click at [310, 200] on div "/* Make each slider row horizontal */ .fontsamplerjs .fsjs-slider { display : f…" at bounding box center [386, 340] width 326 height 505
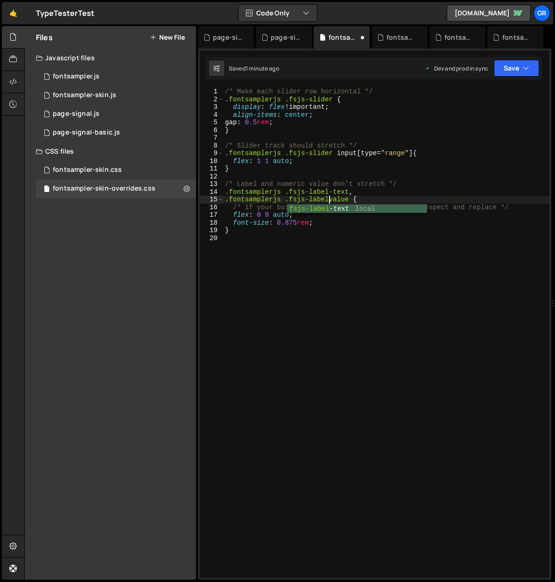
type textarea ".fontsamplerjs .fsjs-label-value {"
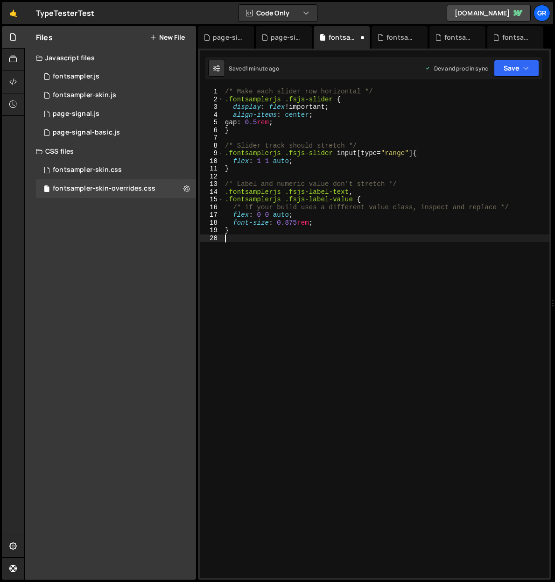
click at [424, 254] on div "/* Make each slider row horizontal */ .fontsamplerjs .fsjs-slider { display : f…" at bounding box center [386, 340] width 326 height 505
click at [309, 99] on div "/* Make each slider row horizontal */ .fontsamplerjs .fsjs-slider { display : f…" at bounding box center [386, 340] width 326 height 505
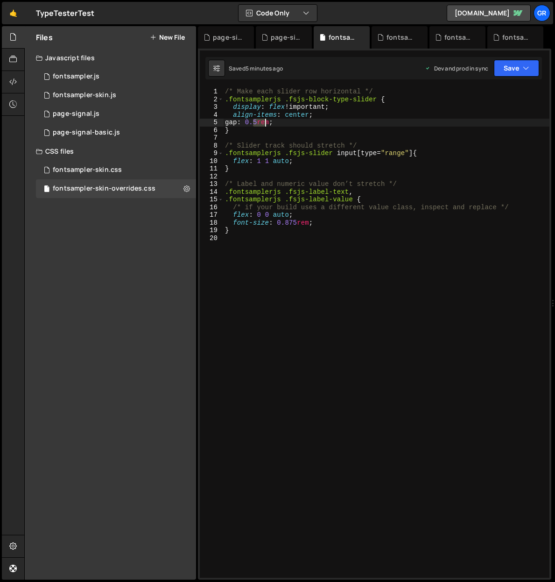
drag, startPoint x: 254, startPoint y: 123, endPoint x: 264, endPoint y: 122, distance: 10.3
click at [264, 122] on div "/* Make each slider row horizontal */ .fontsamplerjs .fsjs-block-type-slider { …" at bounding box center [386, 340] width 326 height 505
click at [296, 126] on div "/* Make each slider row horizontal */ .fontsamplerjs .fsjs-block-type-slider { …" at bounding box center [386, 340] width 326 height 505
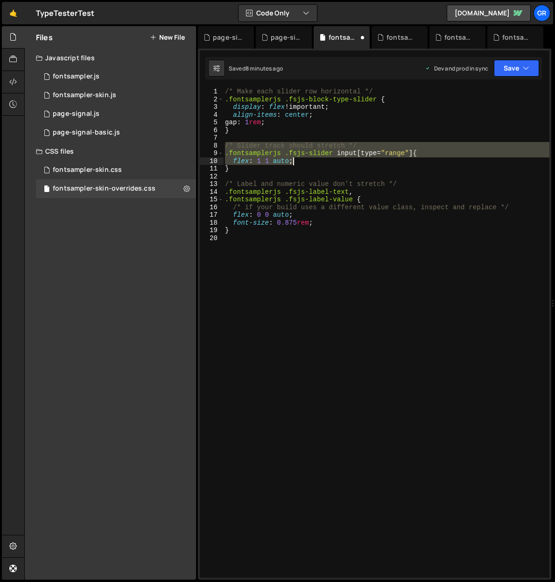
drag, startPoint x: 225, startPoint y: 146, endPoint x: 316, endPoint y: 162, distance: 92.1
click at [316, 162] on div "/* Make each slider row horizontal */ .fontsamplerjs .fsjs-block-type-slider { …" at bounding box center [386, 340] width 326 height 505
paste textarea "margin: 0; /* remove default spacing */"
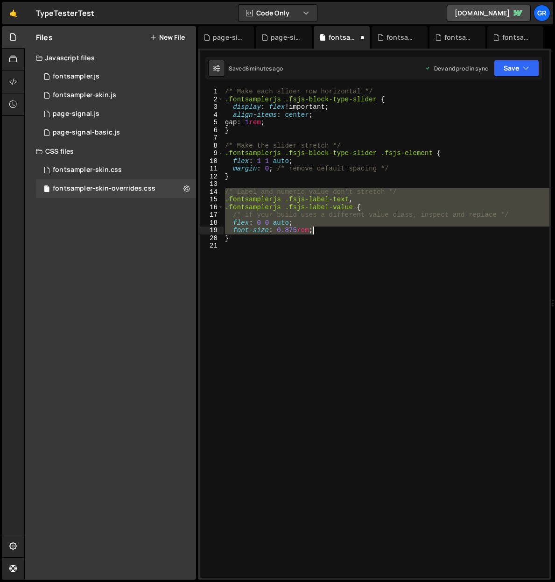
drag, startPoint x: 226, startPoint y: 192, endPoint x: 314, endPoint y: 230, distance: 95.7
click at [314, 230] on div "/* Make each slider row horizontal */ .fontsamplerjs .fsjs-block-type-slider { …" at bounding box center [386, 340] width 326 height 505
paste textarea "min-width: 120px; /* lock label width if needed */"
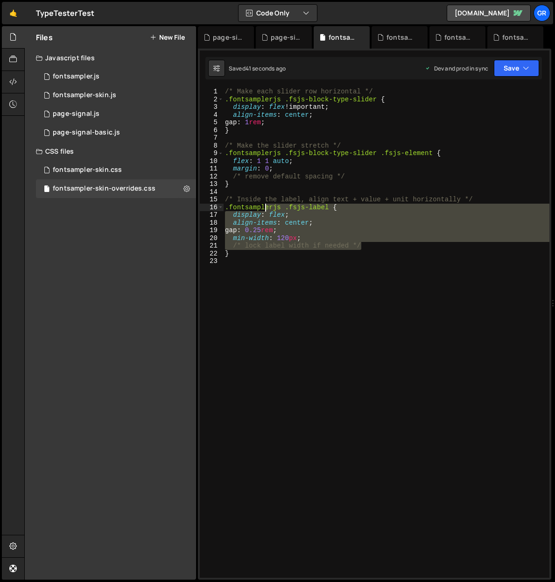
drag, startPoint x: 367, startPoint y: 245, endPoint x: 264, endPoint y: 210, distance: 108.9
click at [264, 210] on div "/* Make each slider row horizontal */ .fontsamplerjs .fsjs-block-type-slider { …" at bounding box center [386, 340] width 326 height 505
click at [409, 253] on div "/* Make each slider row horizontal */ .fontsamplerjs .fsjs-block-type-slider { …" at bounding box center [386, 340] width 326 height 505
drag, startPoint x: 377, startPoint y: 247, endPoint x: 223, endPoint y: 201, distance: 160.4
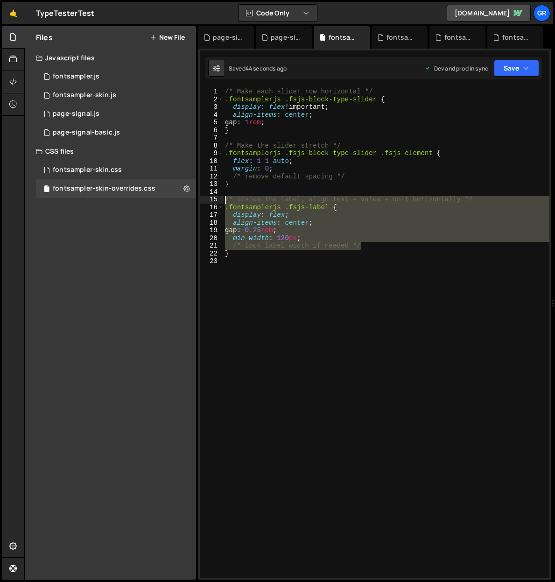
click at [223, 201] on div "} 1 2 3 4 5 6 7 8 9 10 11 12 13 14 15 16 17 18 19 20 21 22 23 /* Make each slid…" at bounding box center [375, 333] width 350 height 490
type textarea "/* Inside the label, align text + value + unit horizontally */ .fontsamplerjs .…"
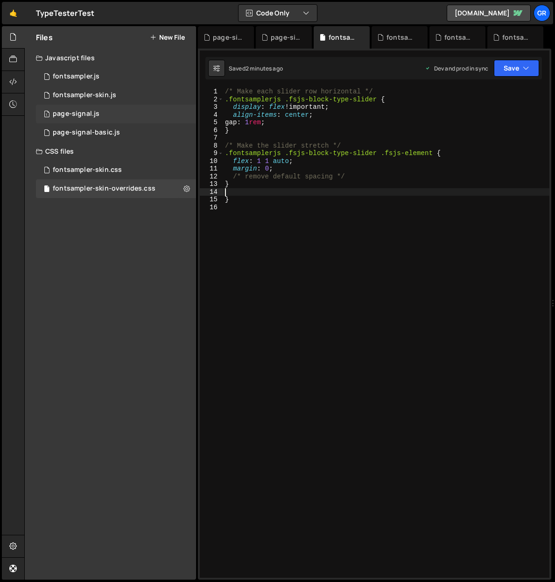
click at [127, 115] on div "1 page-signal.js 0" at bounding box center [116, 114] width 160 height 19
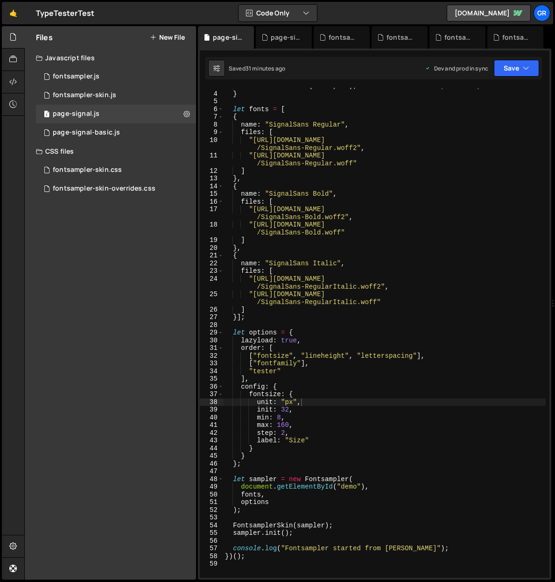
scroll to position [252, 0]
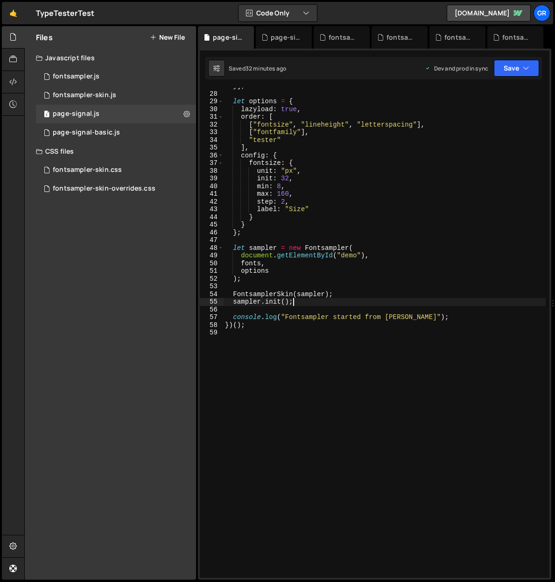
click at [310, 303] on div "}] ; let options = { lazyload : true , order : [ [ "fontsize" , "lineheight" , …" at bounding box center [384, 334] width 323 height 505
click at [434, 316] on div "}] ; let options = { lazyload : true , order : [ [ "fontsize" , "lineheight" , …" at bounding box center [384, 334] width 323 height 505
type textarea "console.log("Fontsampler started from [PERSON_NAME]");"
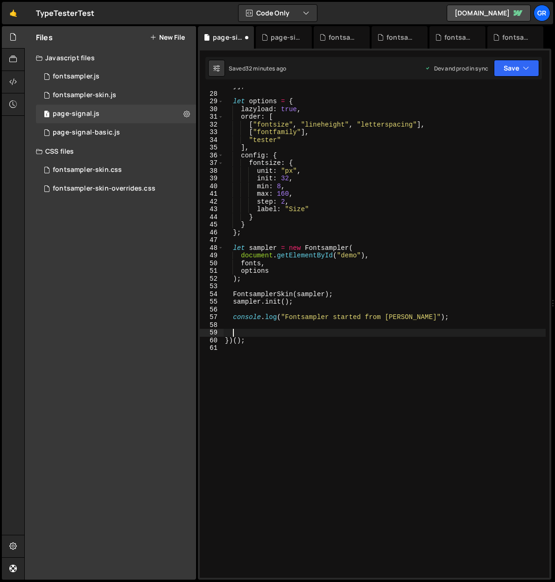
paste textarea "})(sampler.root);"
type textarea "})(sampler.root);"
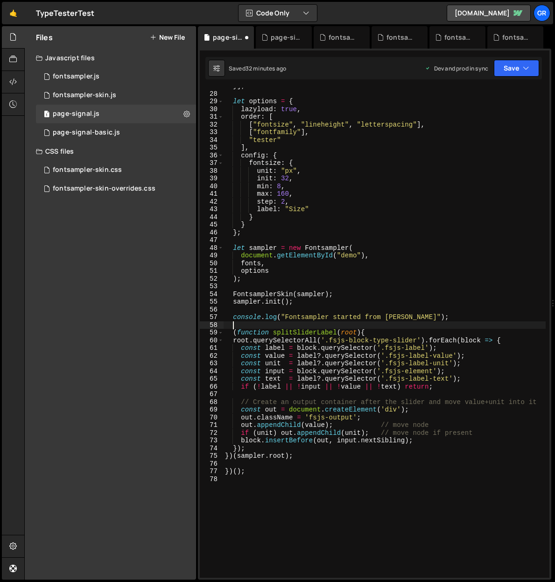
click at [242, 323] on div "}] ; let options = { lazyload : true , order : [ [ "fontsize" , "lineheight" , …" at bounding box center [384, 334] width 323 height 505
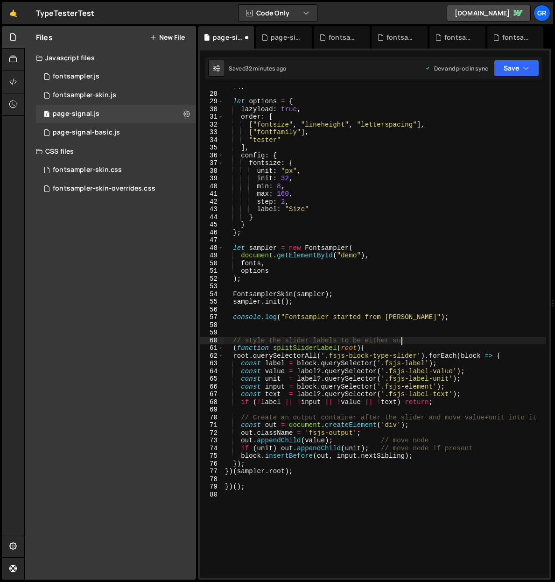
scroll to position [0, 12]
type textarea "// style the slider labels to be either side of the slider"
click at [442, 327] on div "}] ; let options = { lazyload : true , order : [ [ "fontsize" , "lineheight" , …" at bounding box center [384, 334] width 323 height 505
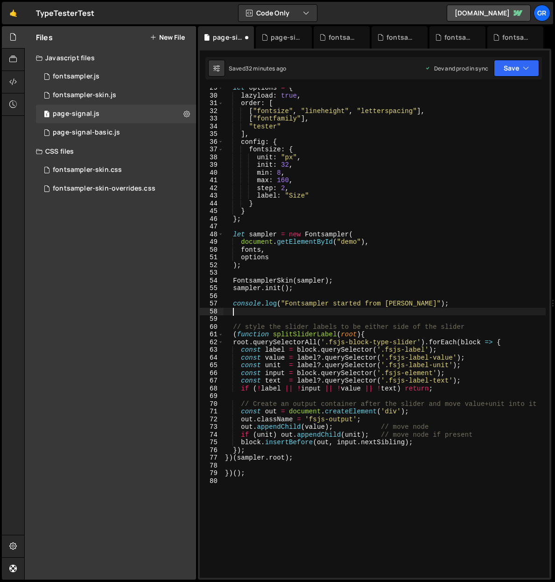
scroll to position [267, 0]
click at [308, 461] on div "let options = { lazyload : true , order : [ [ "fontsize" , "lineheight" , "lett…" at bounding box center [384, 335] width 323 height 505
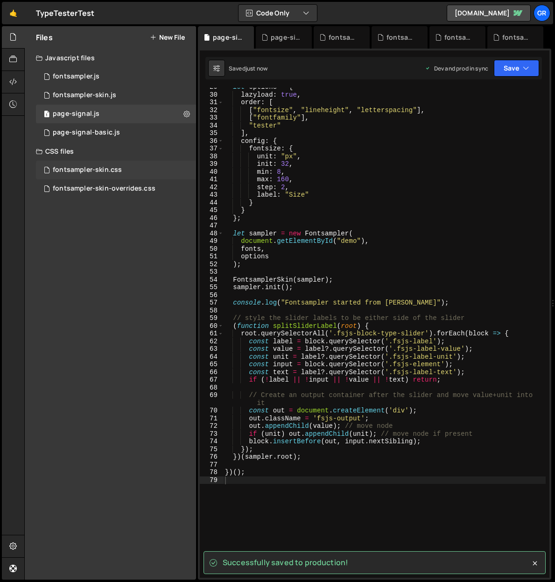
click at [111, 169] on div "fontsampler-skin.css" at bounding box center [87, 170] width 69 height 8
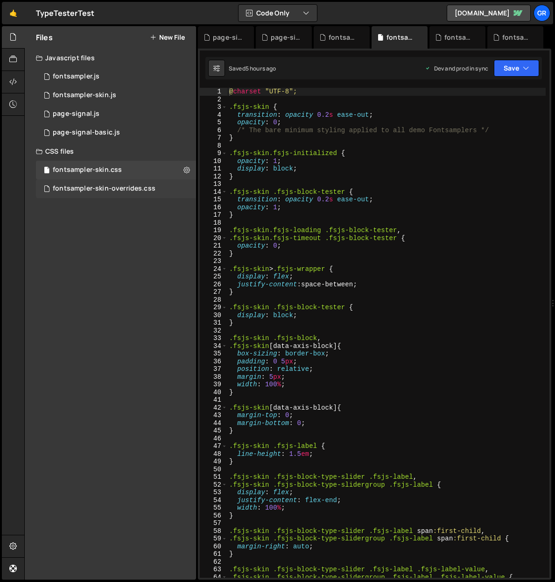
click at [119, 188] on div "fontsampler-skin-overrides.css" at bounding box center [104, 188] width 103 height 8
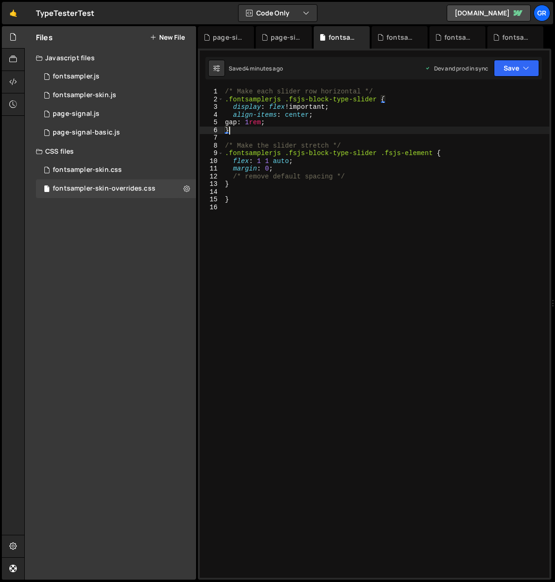
click at [373, 130] on div "/* Make each slider row horizontal */ .fontsamplerjs .fsjs-block-type-slider { …" at bounding box center [386, 340] width 326 height 505
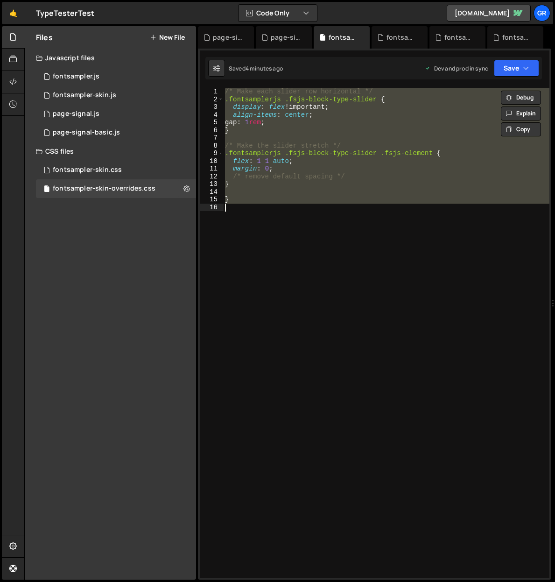
paste textarea ".fontsamplerjs .fsjs-output { flex: 0 0 auto; min-width: 5ch; text-align: right…"
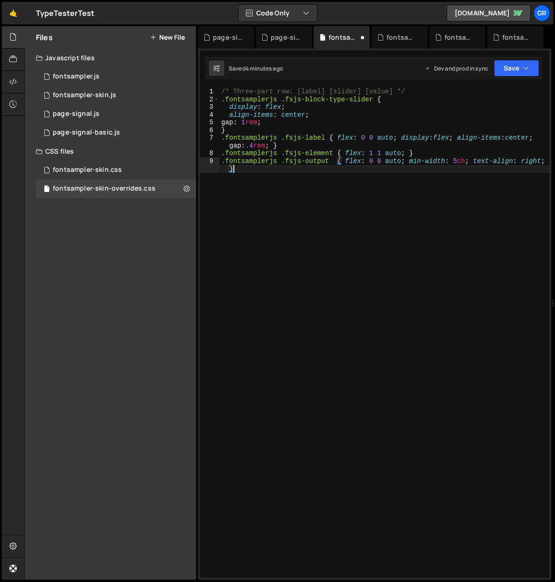
type textarea "flex: 0 0 auto;"
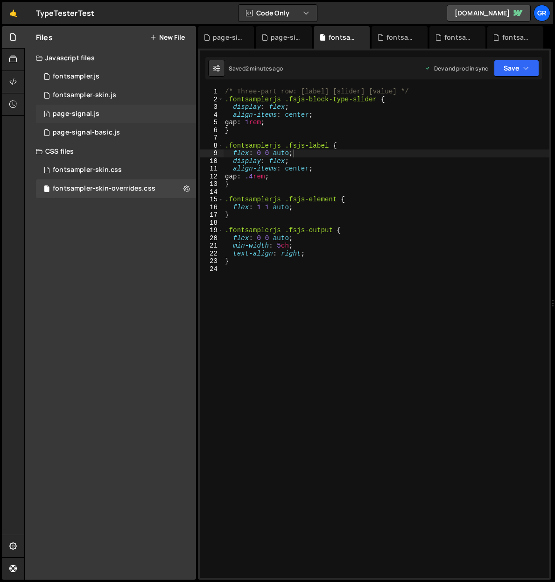
click at [90, 111] on div "page-signal.js" at bounding box center [76, 114] width 47 height 8
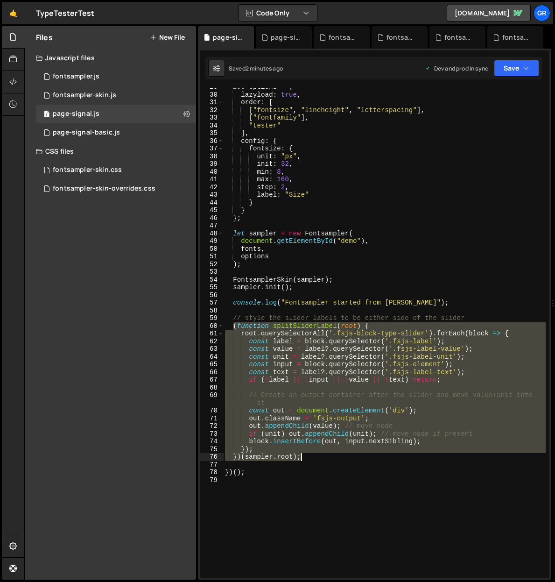
drag, startPoint x: 233, startPoint y: 326, endPoint x: 307, endPoint y: 454, distance: 147.5
click at [308, 456] on div "let options = { lazyload : true , order : [ [ "fontsize" , "lineheight" , "lett…" at bounding box center [384, 335] width 323 height 505
paste textarea
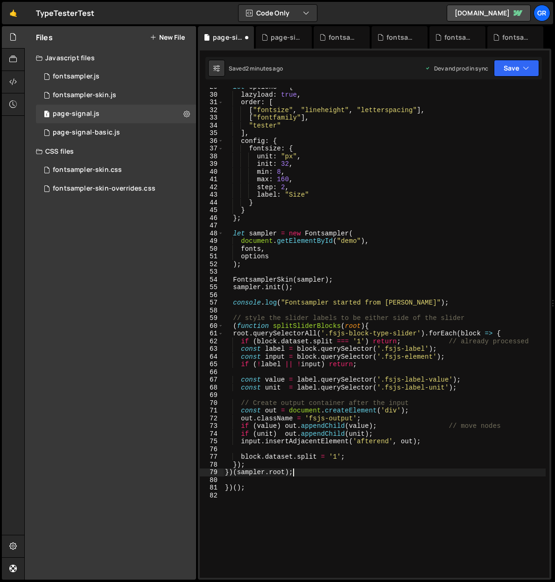
type textarea "})(sampler.root);"
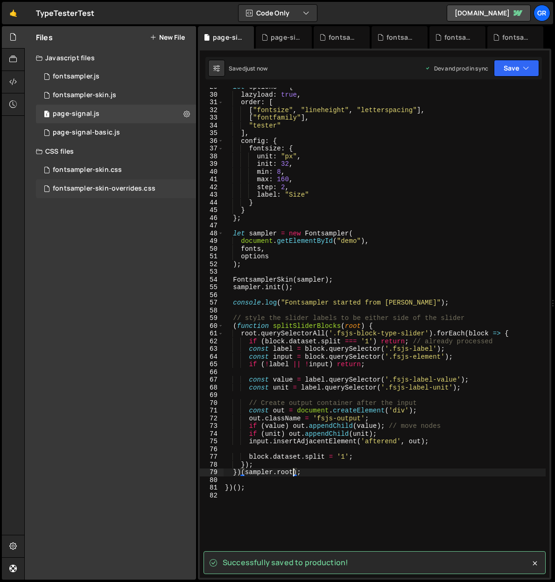
click at [129, 187] on div "fontsampler-skin-overrides.css" at bounding box center [104, 188] width 103 height 8
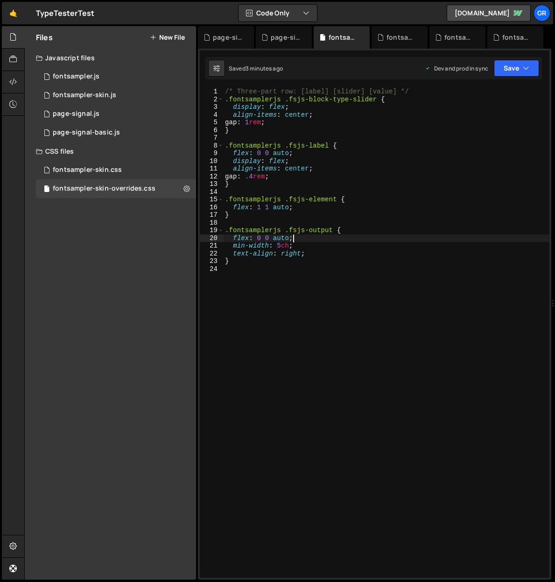
click at [332, 240] on div "/* Three-part row: [label] [slider] [value] */ .fontsamplerjs .fsjs-block-type-…" at bounding box center [386, 340] width 326 height 505
type textarea "}"
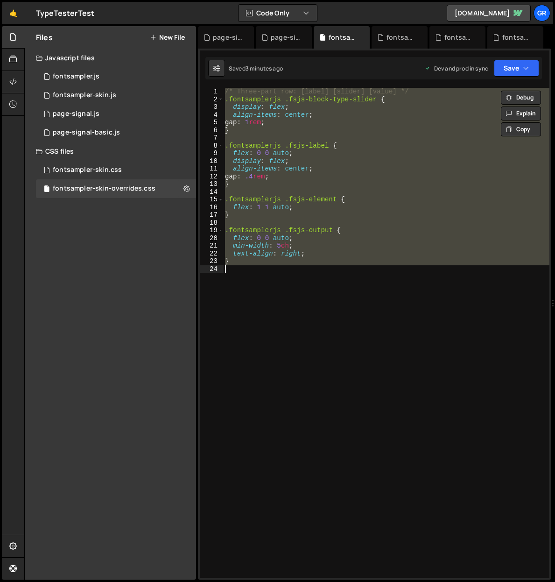
paste textarea
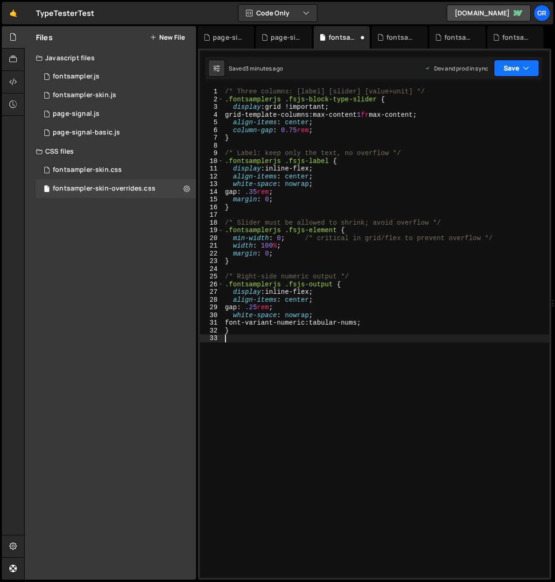
type textarea "}"
